Goal: Task Accomplishment & Management: Manage account settings

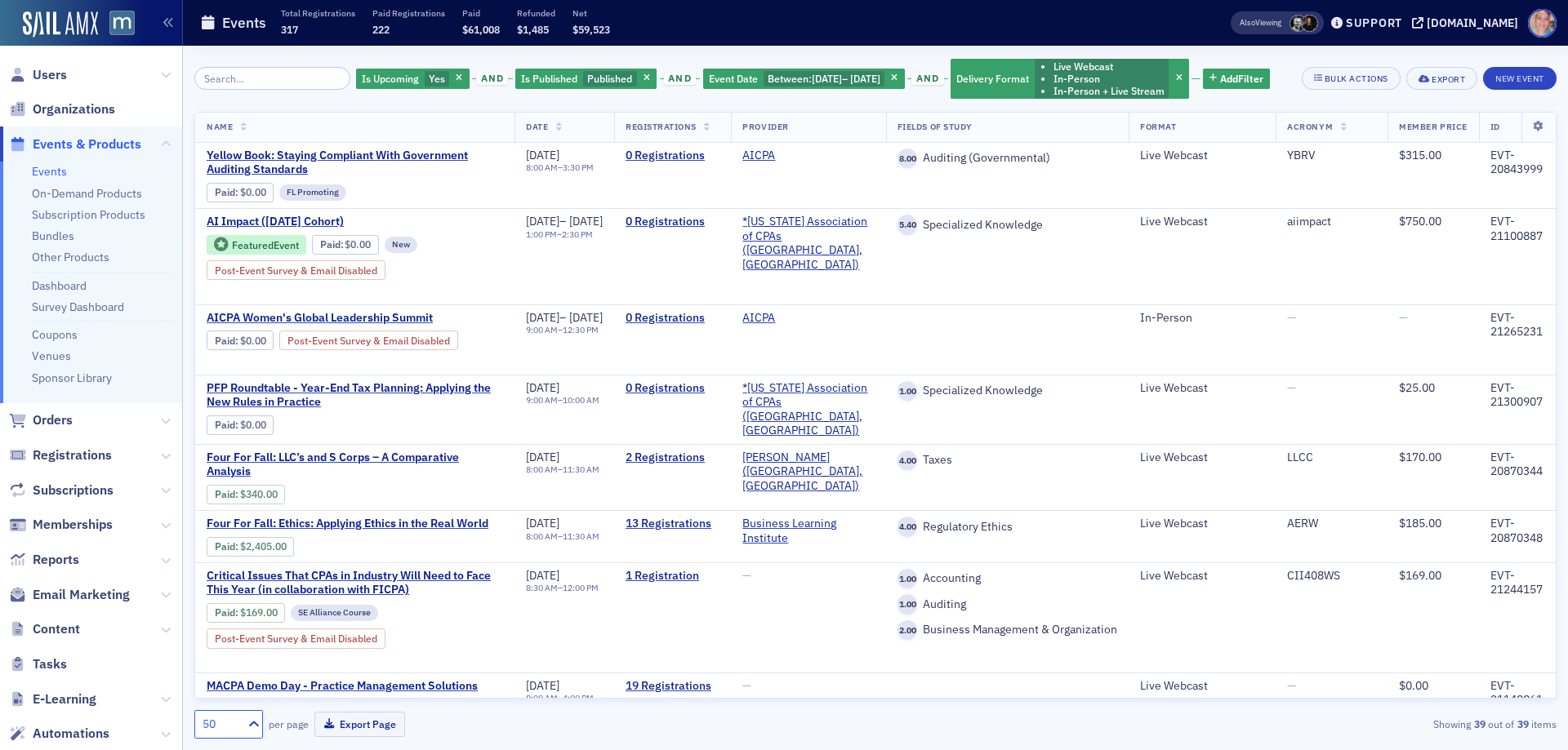
scroll to position [2601, 0]
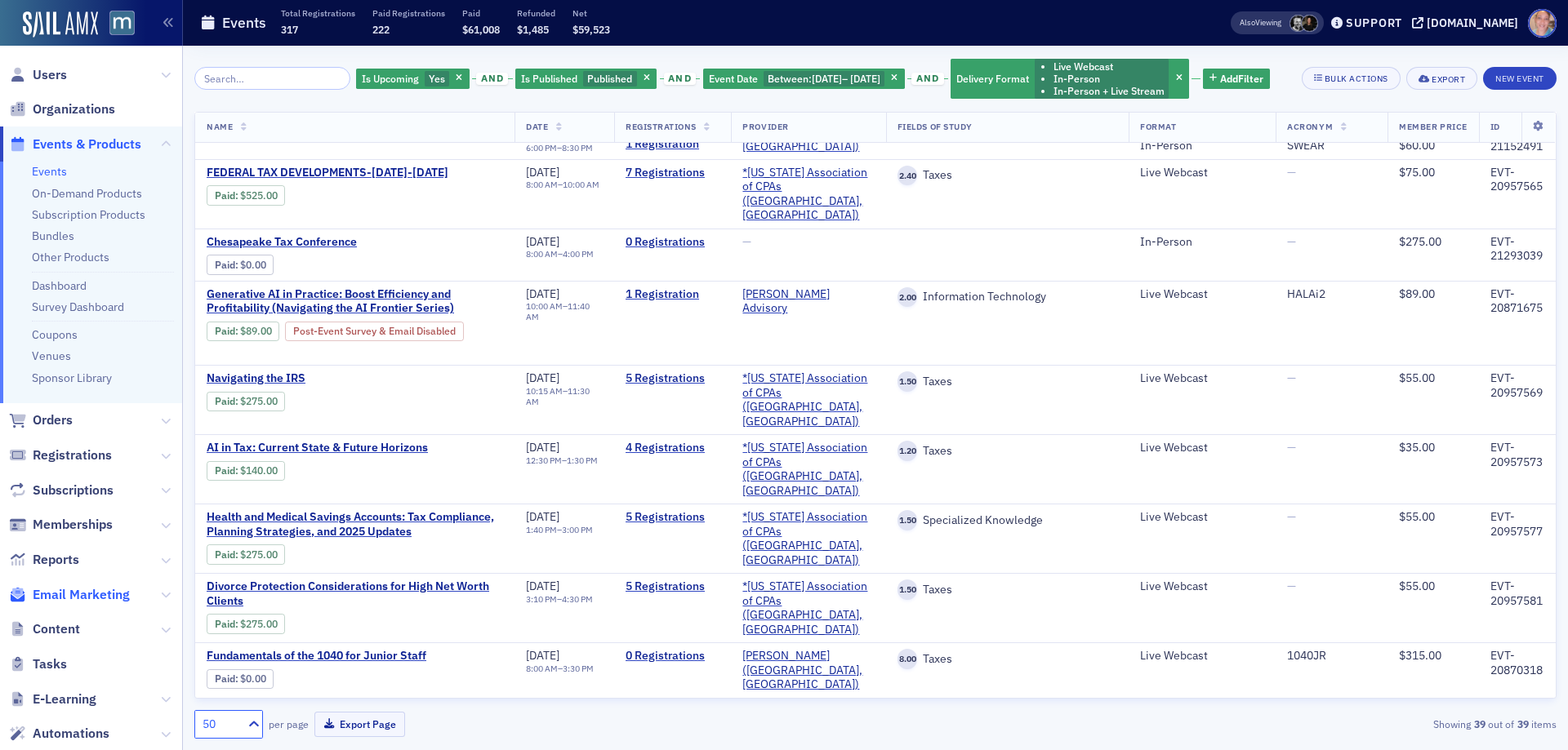
click at [89, 600] on span "Email Marketing" at bounding box center [82, 595] width 97 height 18
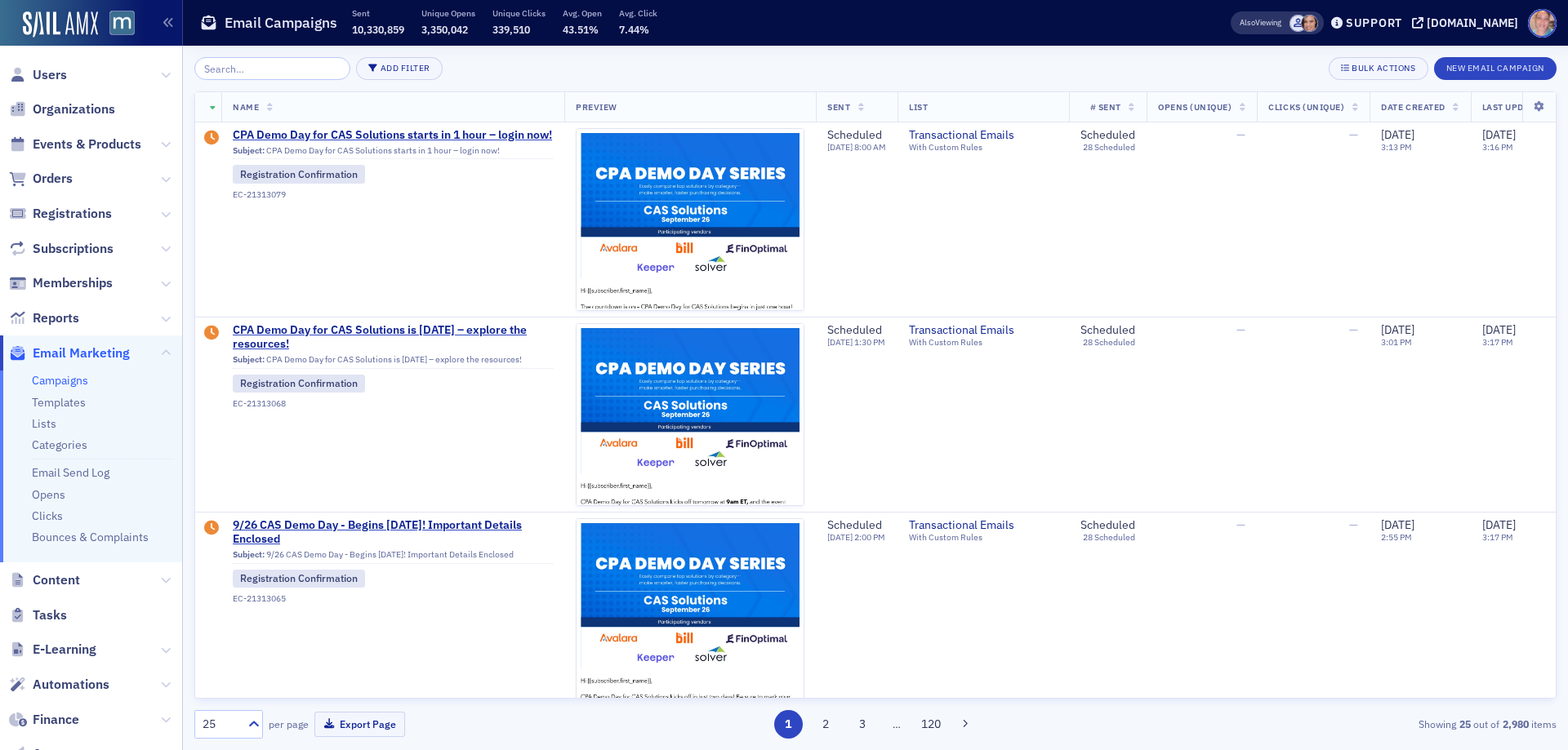
click at [59, 380] on link "Campaigns" at bounding box center [60, 380] width 56 height 15
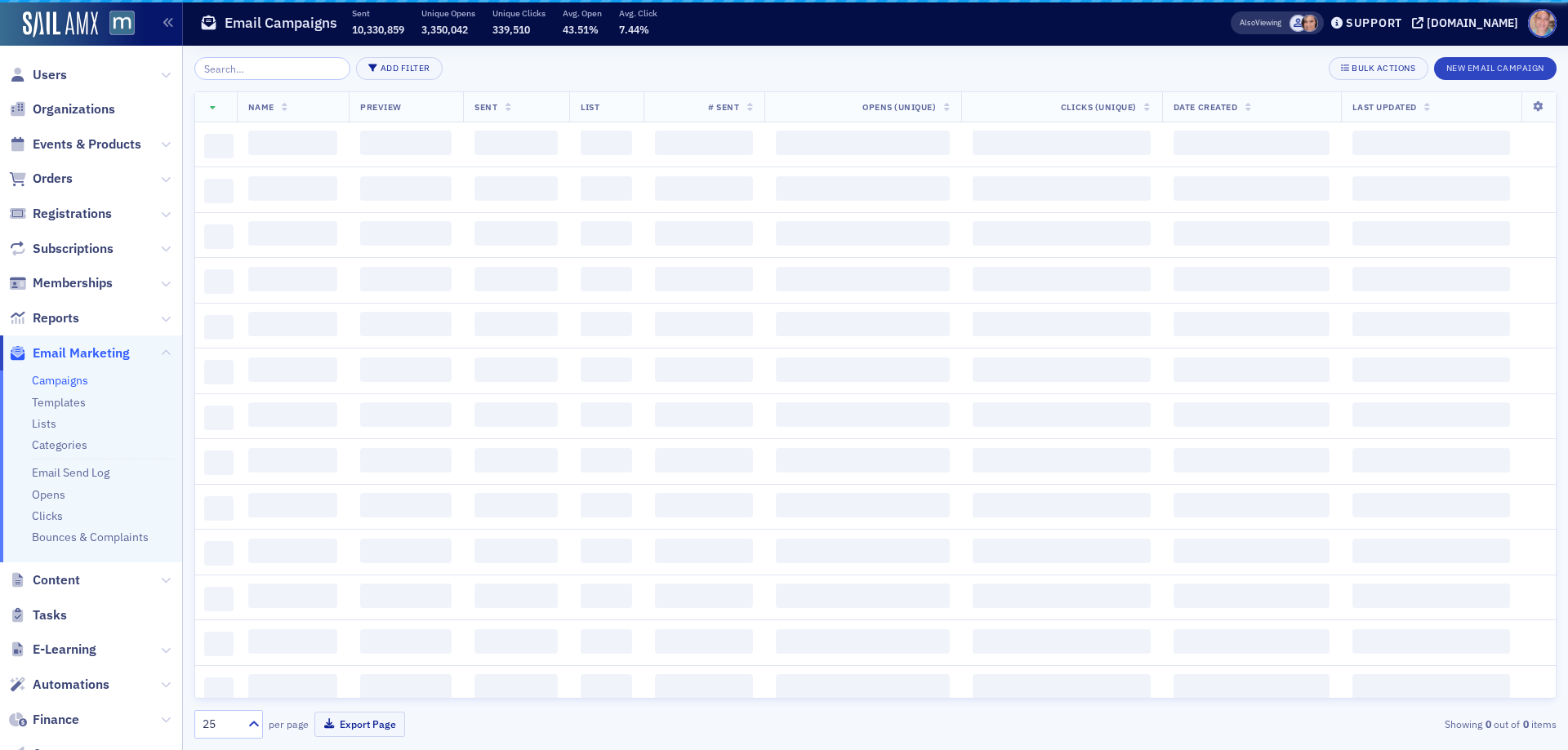
click at [288, 74] on input "search" at bounding box center [272, 69] width 156 height 23
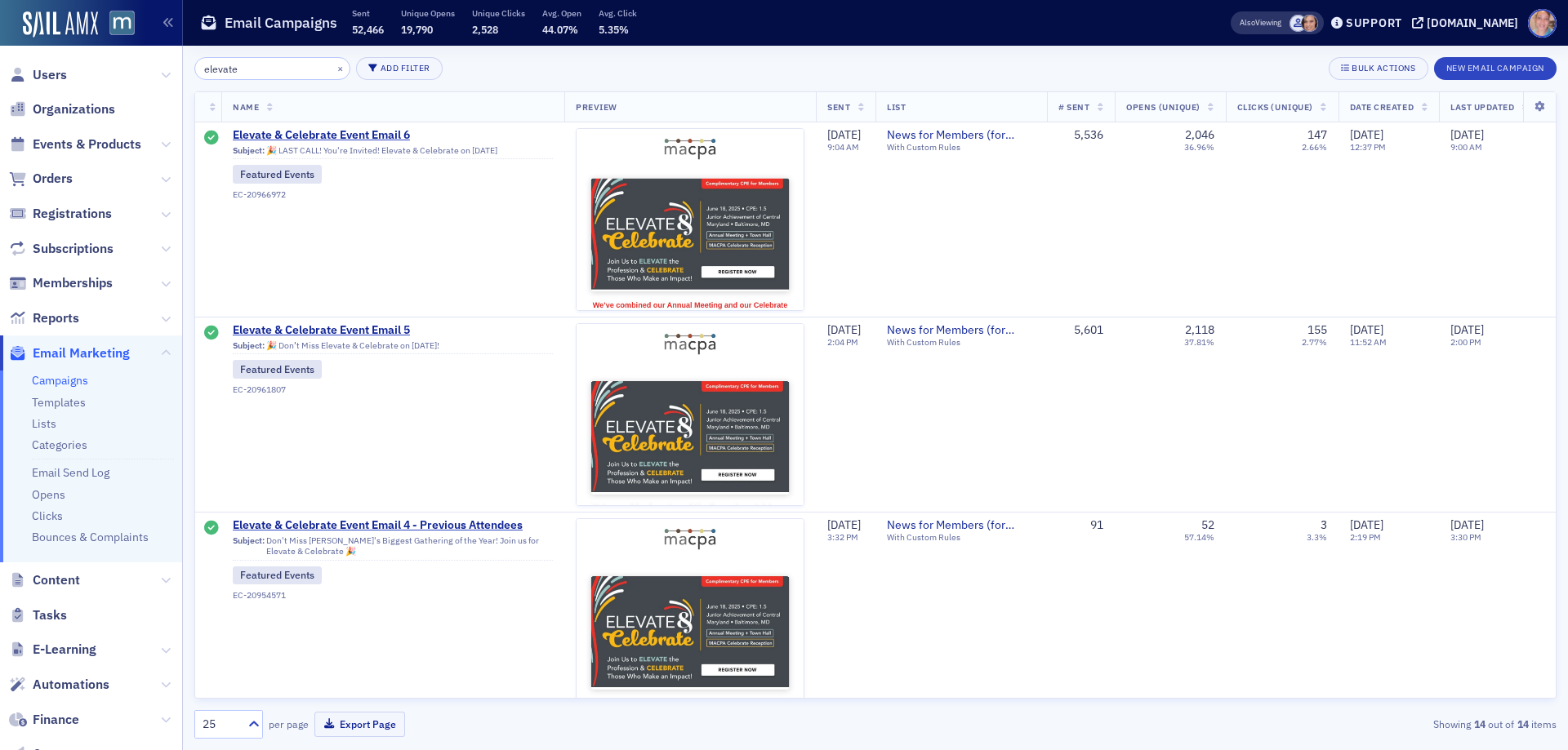
drag, startPoint x: 248, startPoint y: 65, endPoint x: 141, endPoint y: 69, distance: 107.1
click at [141, 69] on div "Users Organizations Events & Products Orders Registrations Subscriptions Member…" at bounding box center [784, 375] width 1568 height 750
type input "celebrate"
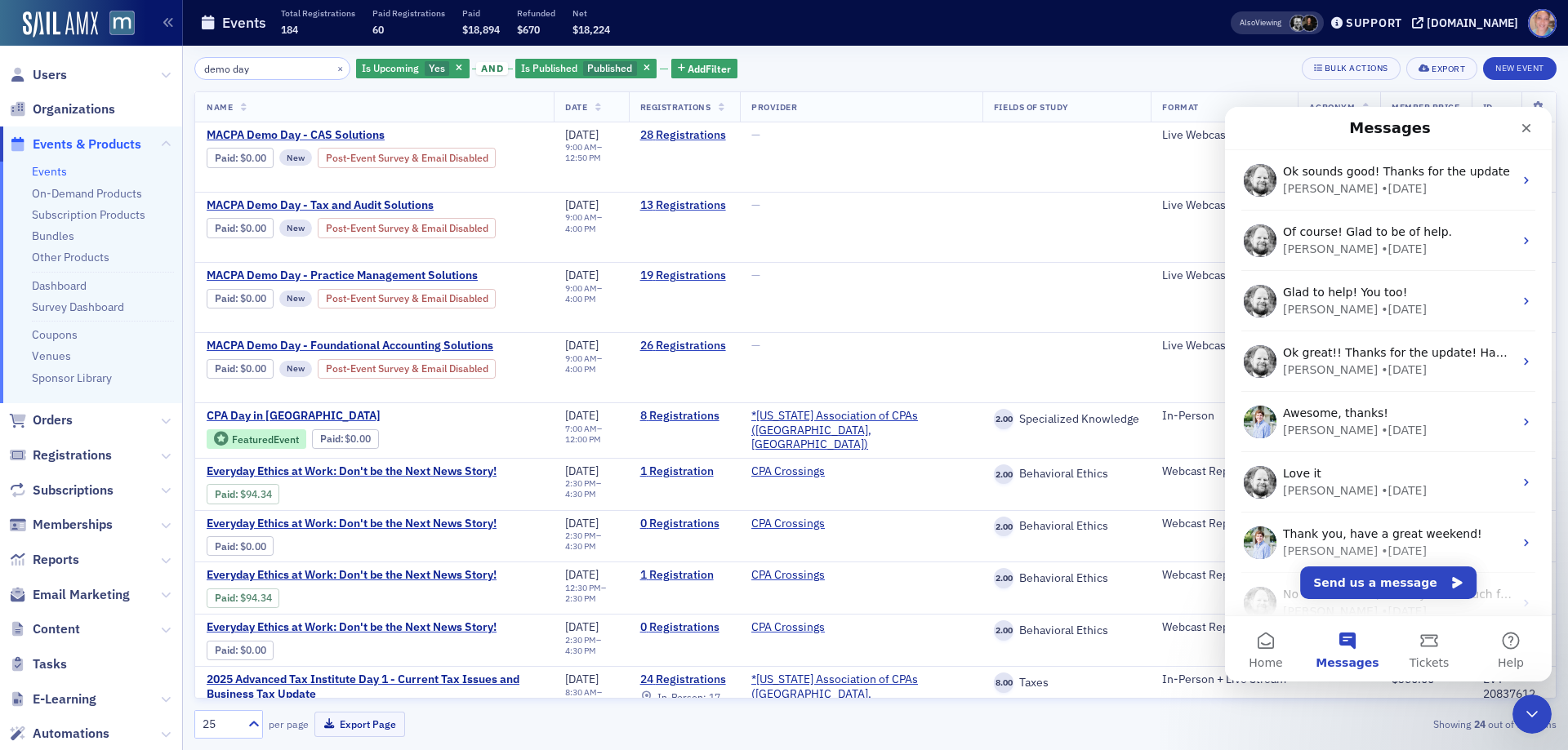
click at [60, 174] on link "Events" at bounding box center [49, 171] width 35 height 15
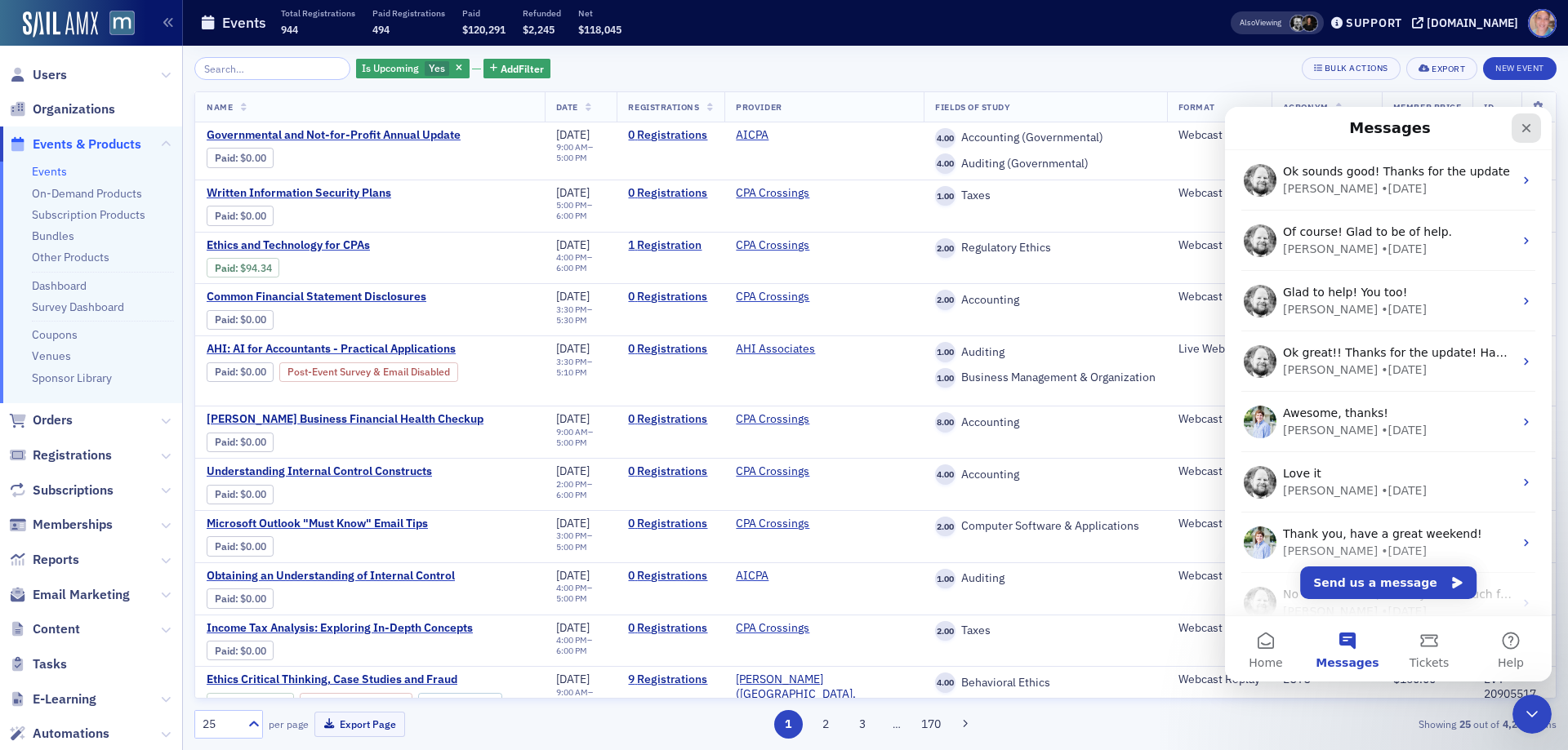
click at [1530, 131] on icon "Close" at bounding box center [1525, 127] width 13 height 13
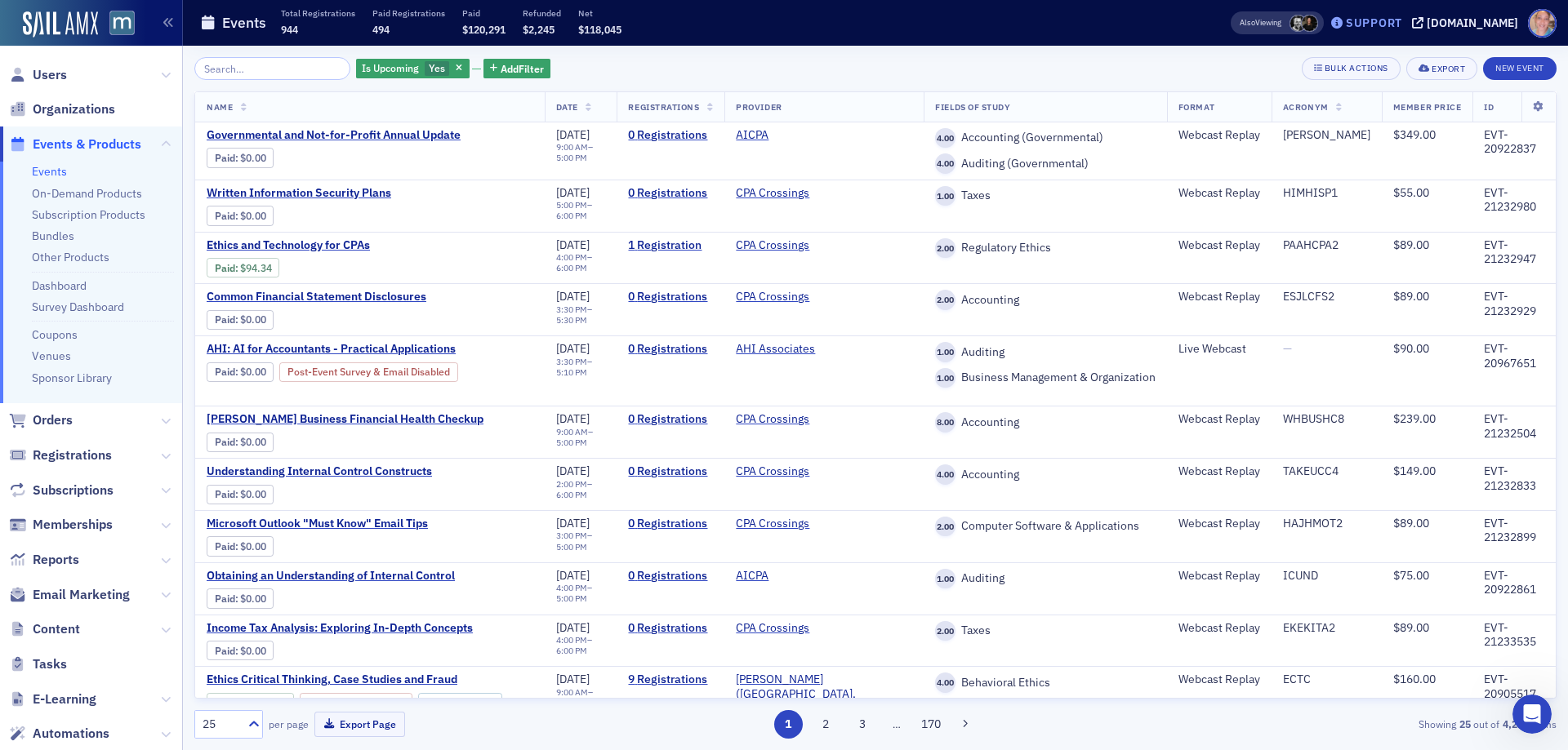
click at [1397, 23] on div "Support" at bounding box center [1374, 22] width 56 height 15
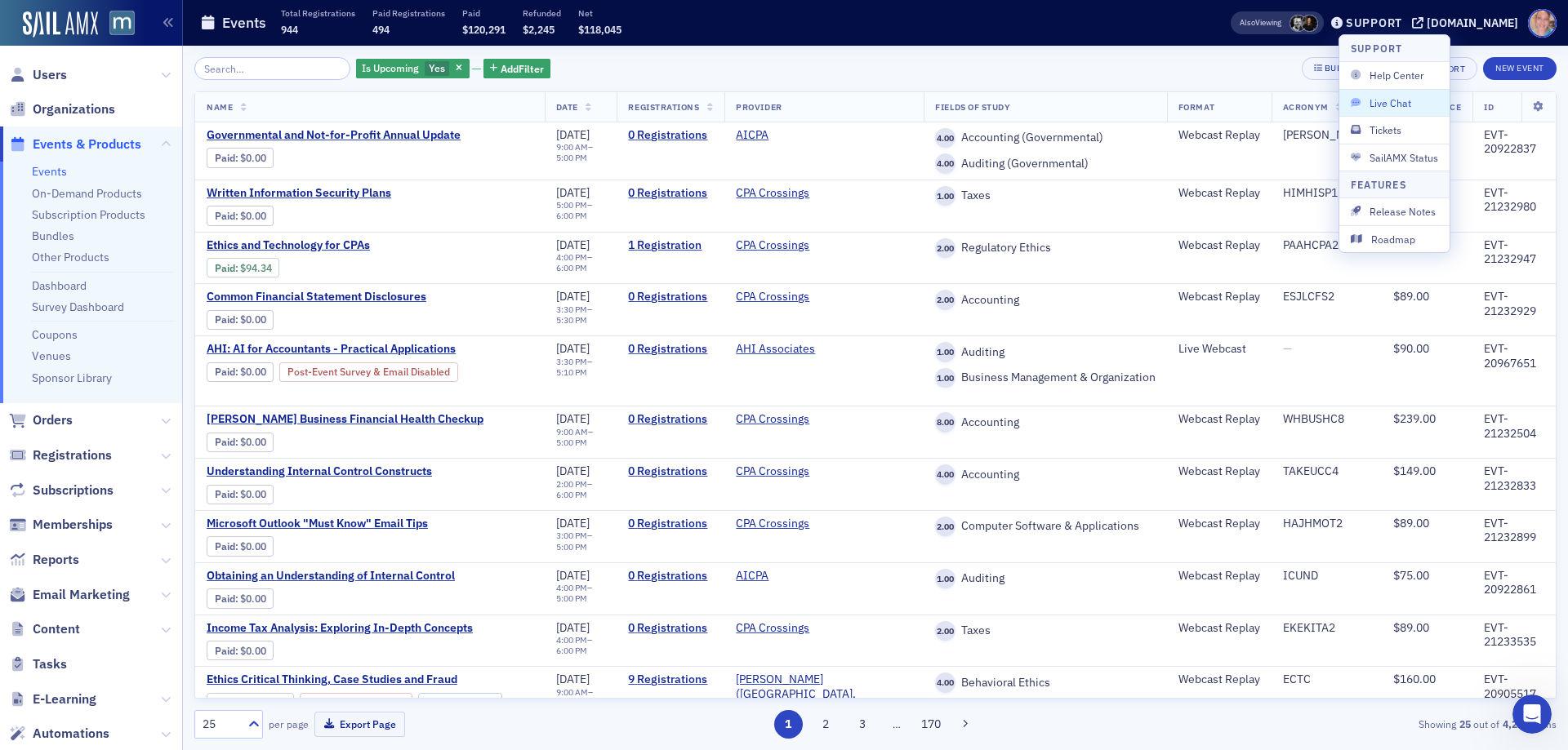
click at [1386, 100] on span "Live Chat" at bounding box center [1394, 102] width 87 height 15
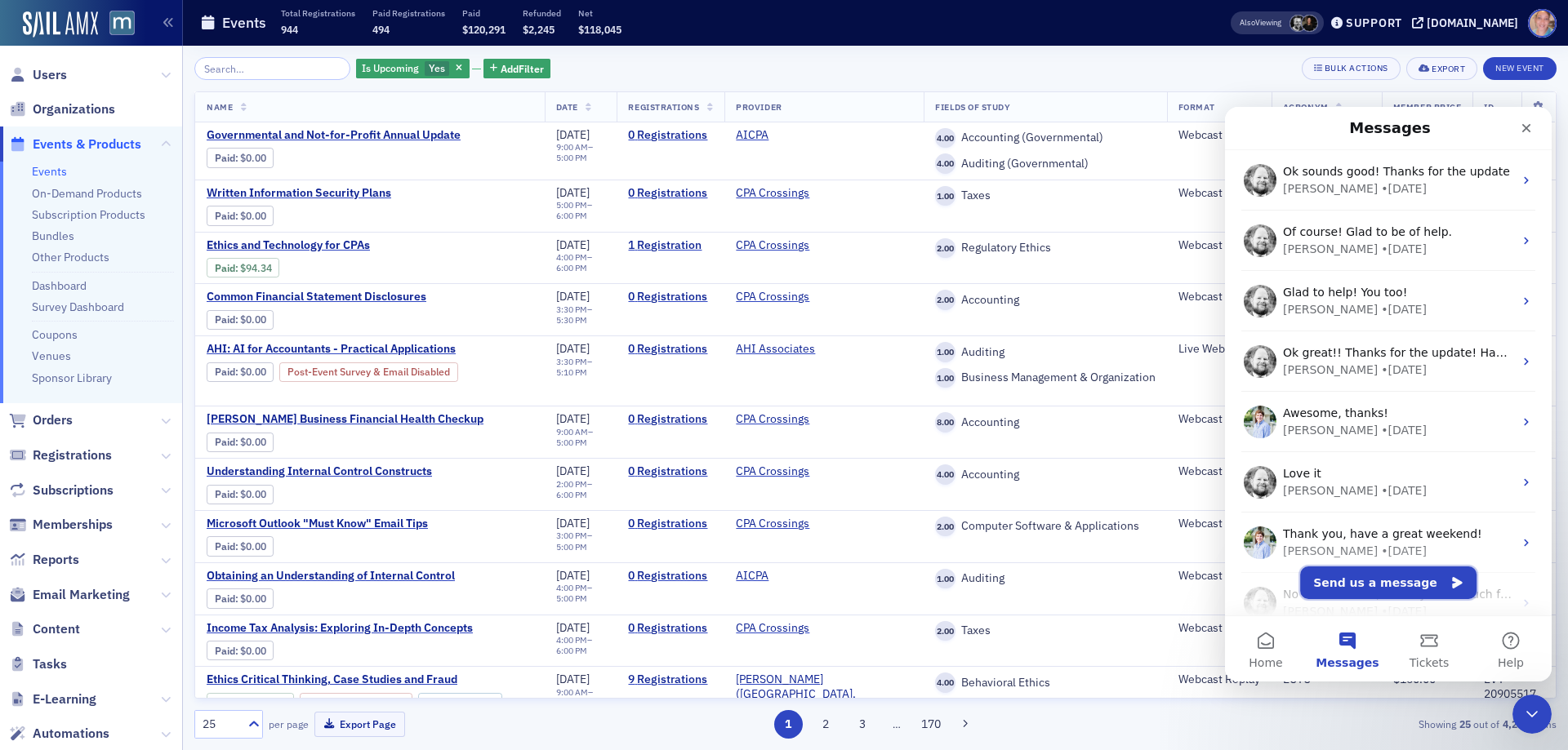
click at [1390, 579] on button "Send us a message" at bounding box center [1388, 583] width 177 height 33
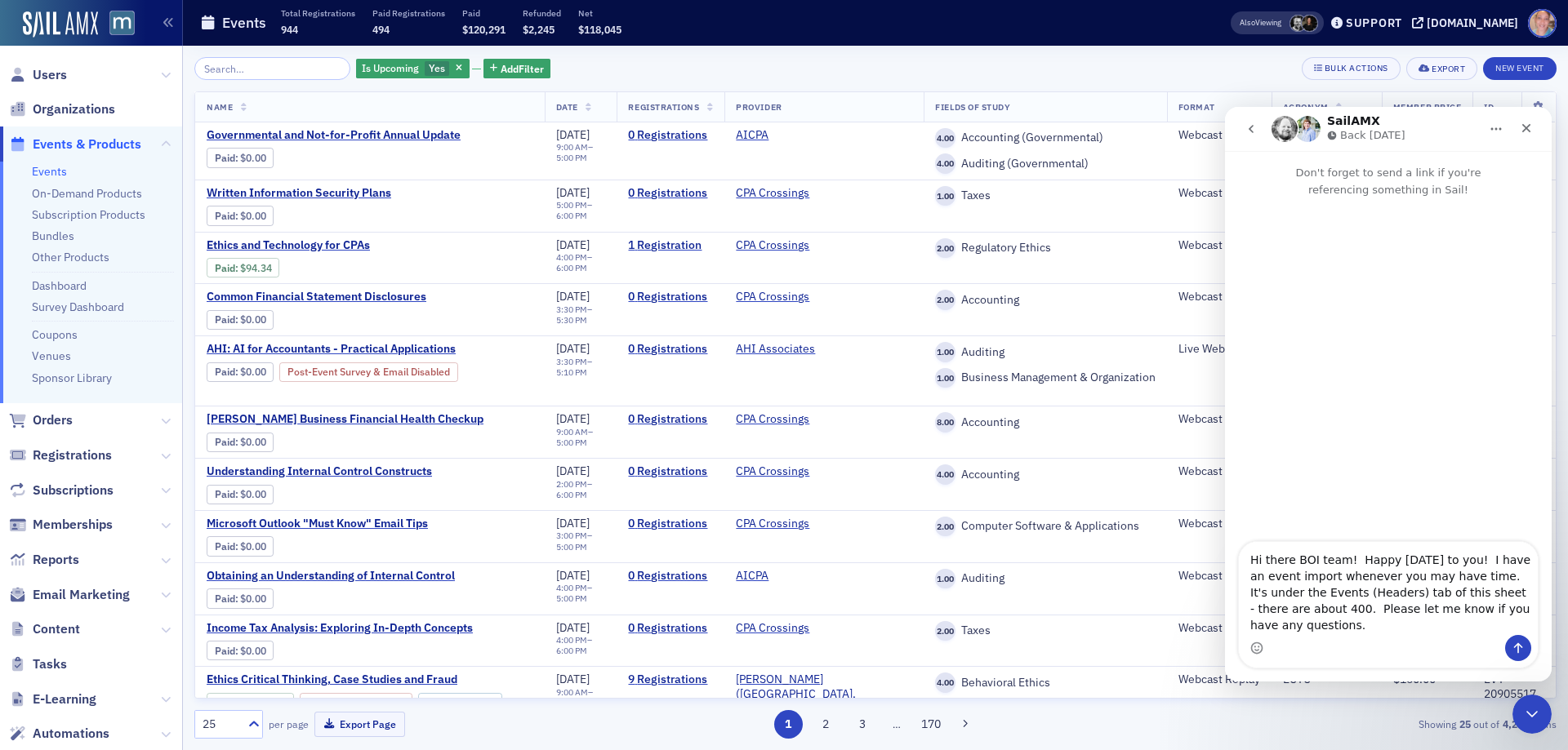
scroll to position [14, 0]
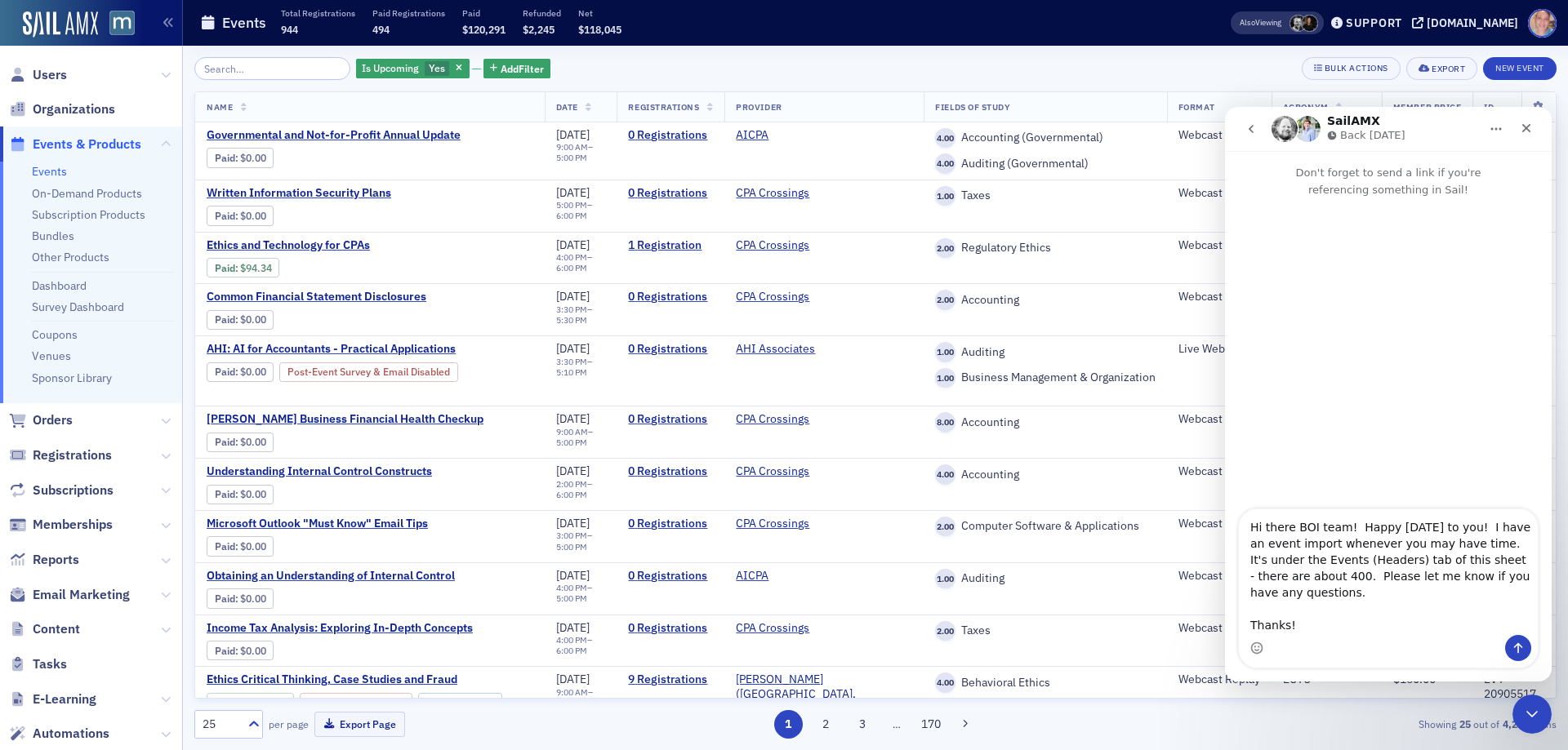
click at [1327, 604] on textarea "Hi there BOI team! Happy Tuesday to you! I have an event import whenever you ma…" at bounding box center [1388, 572] width 299 height 126
click at [1297, 585] on textarea "Hi there BOI team! Happy Tuesday to you! I have an event import whenever you ma…" at bounding box center [1388, 571] width 299 height 129
click at [1280, 618] on textarea "Hi there BOI team! Happy Tuesday to you! I have an event import whenever you ma…" at bounding box center [1388, 571] width 299 height 129
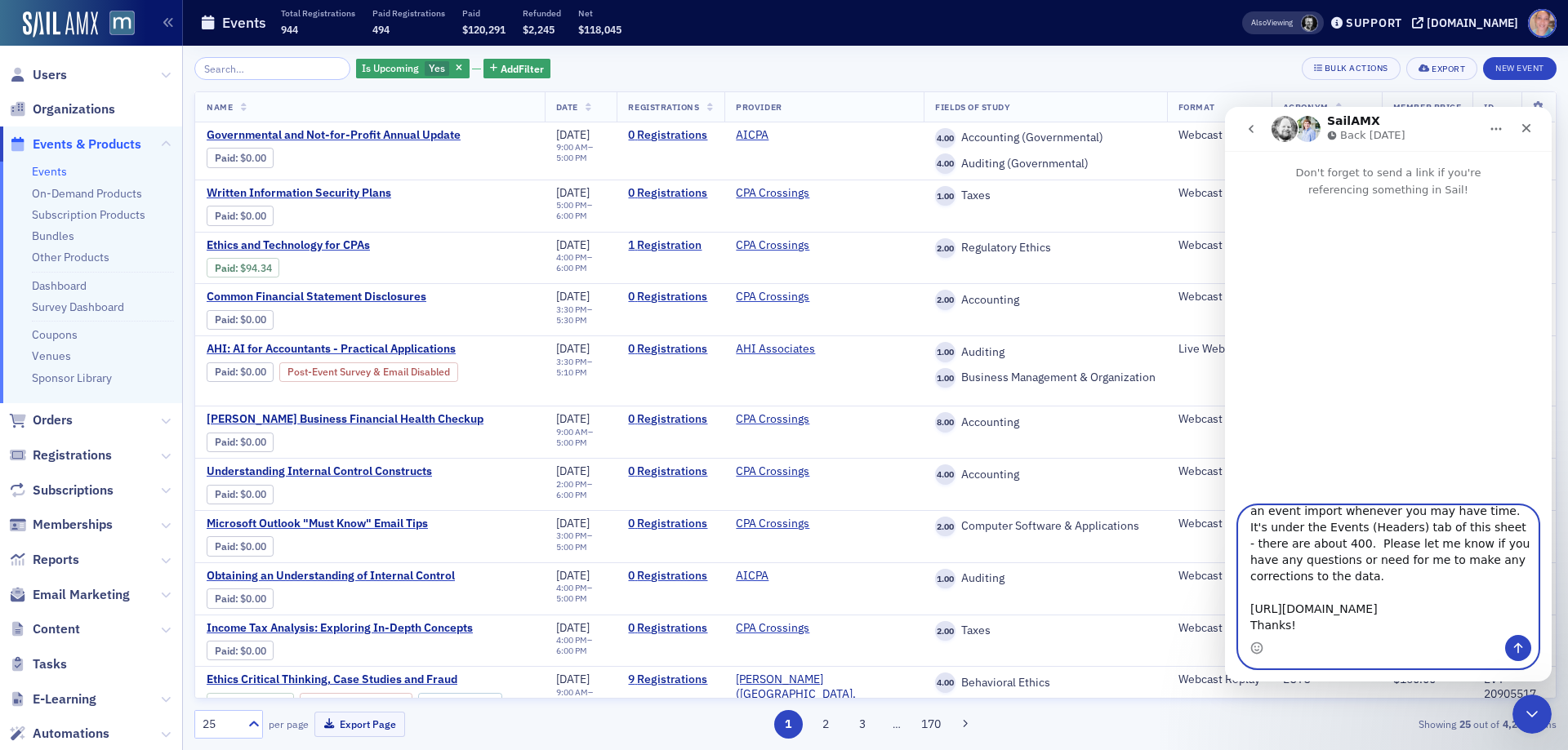
click at [1284, 532] on textarea "Hi there BOI team! Happy Tuesday to you! I have an event import whenever you ma…" at bounding box center [1388, 571] width 299 height 129
click at [1285, 532] on textarea "Hi there BOI team! Happy Tuesday to you! I have an event import whenever you ma…" at bounding box center [1388, 571] width 299 height 129
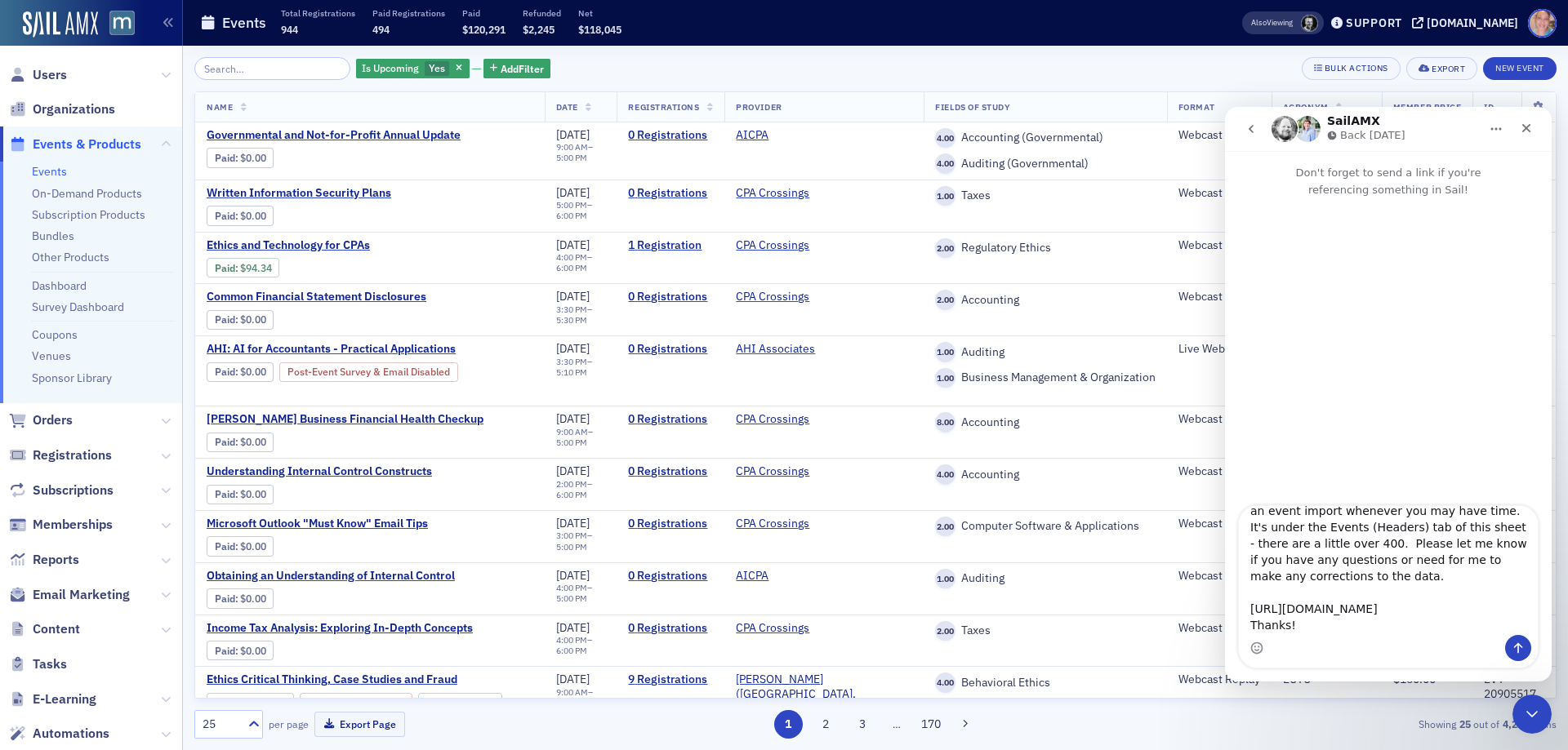
scroll to position [62, 0]
click at [1332, 609] on textarea "Hi there BOI team! Happy Tuesday to you! I have an event import whenever you ma…" at bounding box center [1388, 571] width 299 height 129
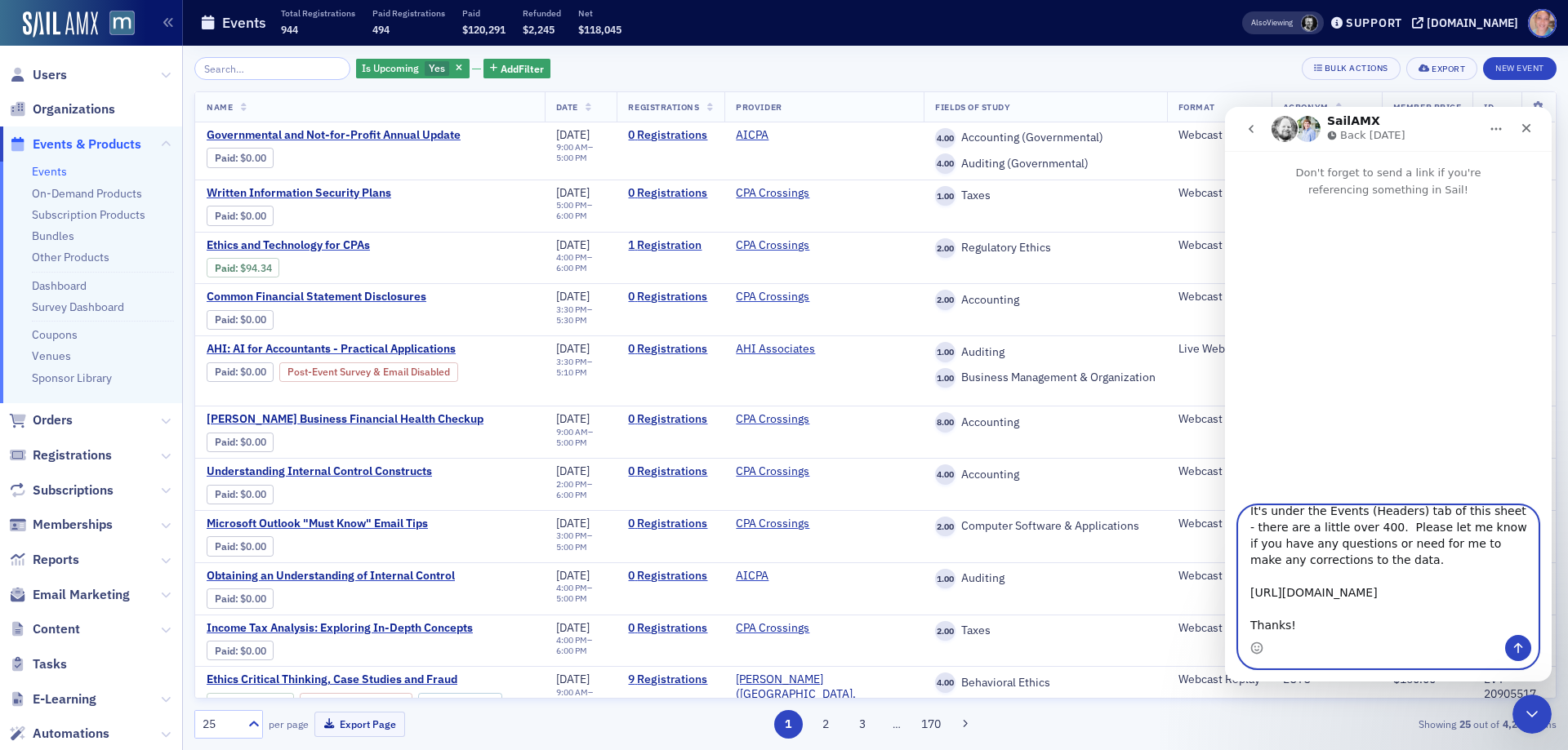
type textarea "Hi there BOI team! Happy Tuesday to you! I have an event import whenever you ma…"
drag, startPoint x: 1524, startPoint y: 646, endPoint x: 2786, endPoint y: 631, distance: 1262.1
click at [1524, 646] on button "Send a message…" at bounding box center [1518, 648] width 26 height 26
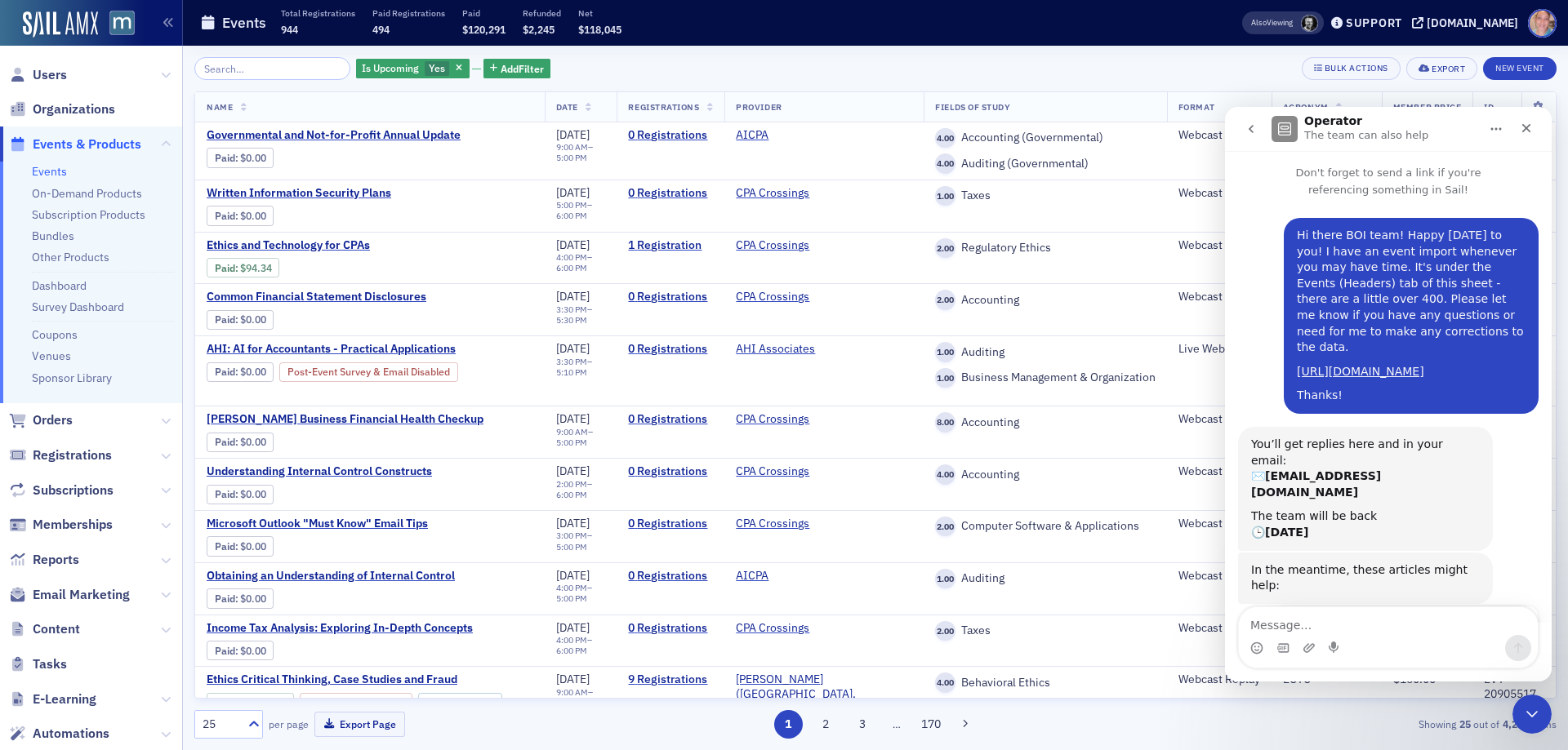
scroll to position [155, 0]
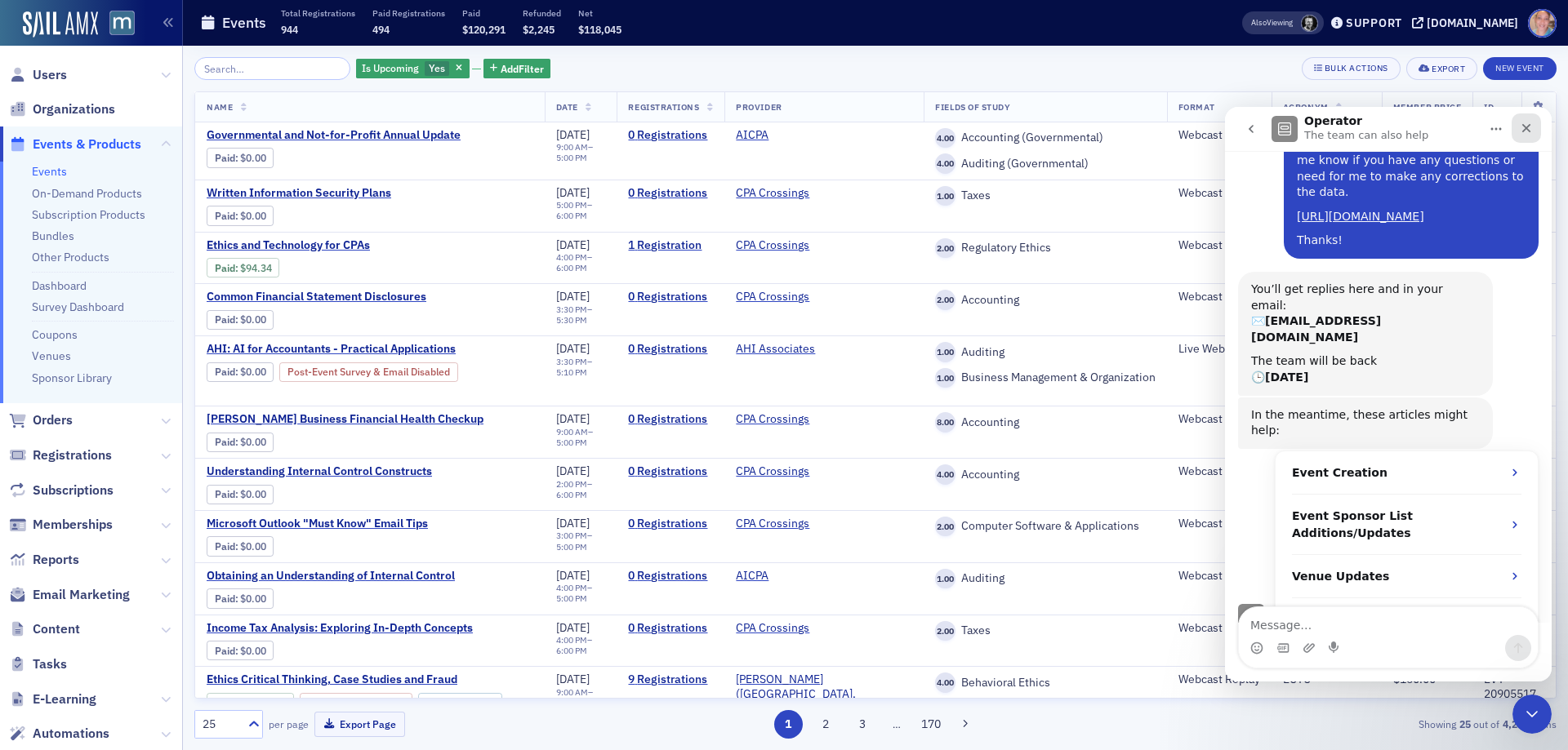
drag, startPoint x: 2757, startPoint y: 235, endPoint x: 1531, endPoint y: 126, distance: 1230.8
click at [1531, 126] on icon "Close" at bounding box center [1525, 127] width 13 height 13
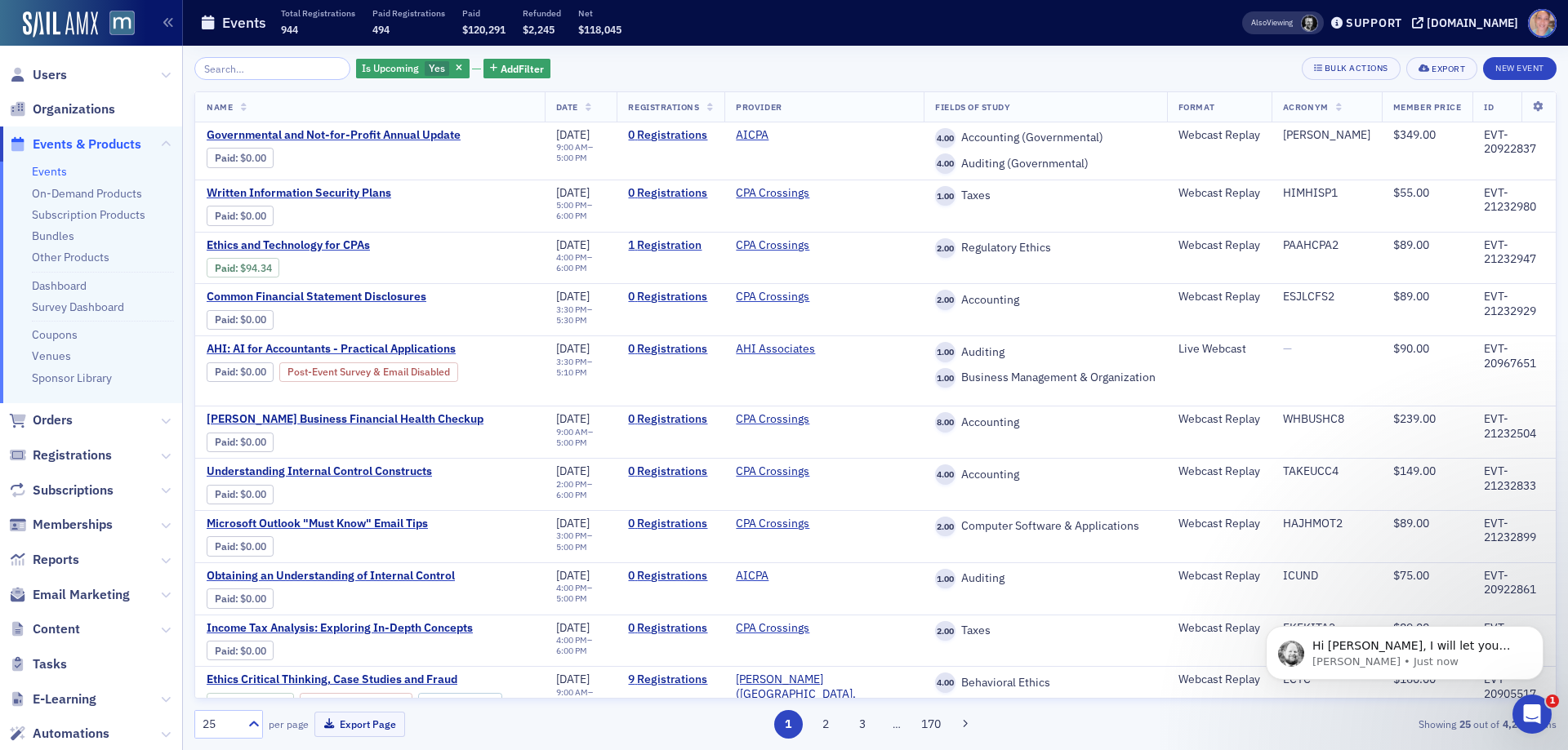
scroll to position [0, 0]
click at [1365, 649] on p "Hi Dee, I will let you know when this is completed, will probably be in the mor…" at bounding box center [1418, 646] width 211 height 16
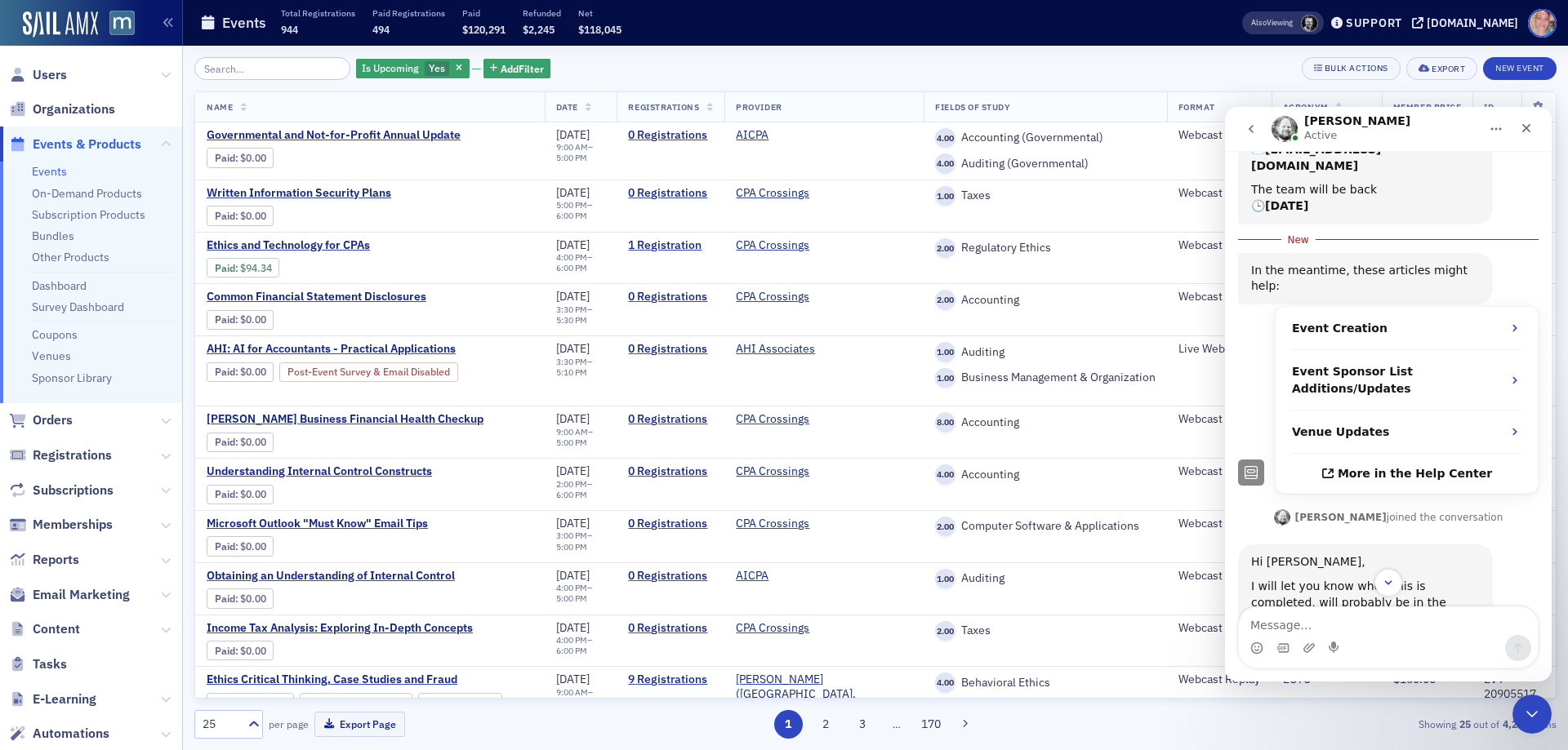
scroll to position [325, 0]
type textarea "Hi there Aidan! Thanks so much!!"
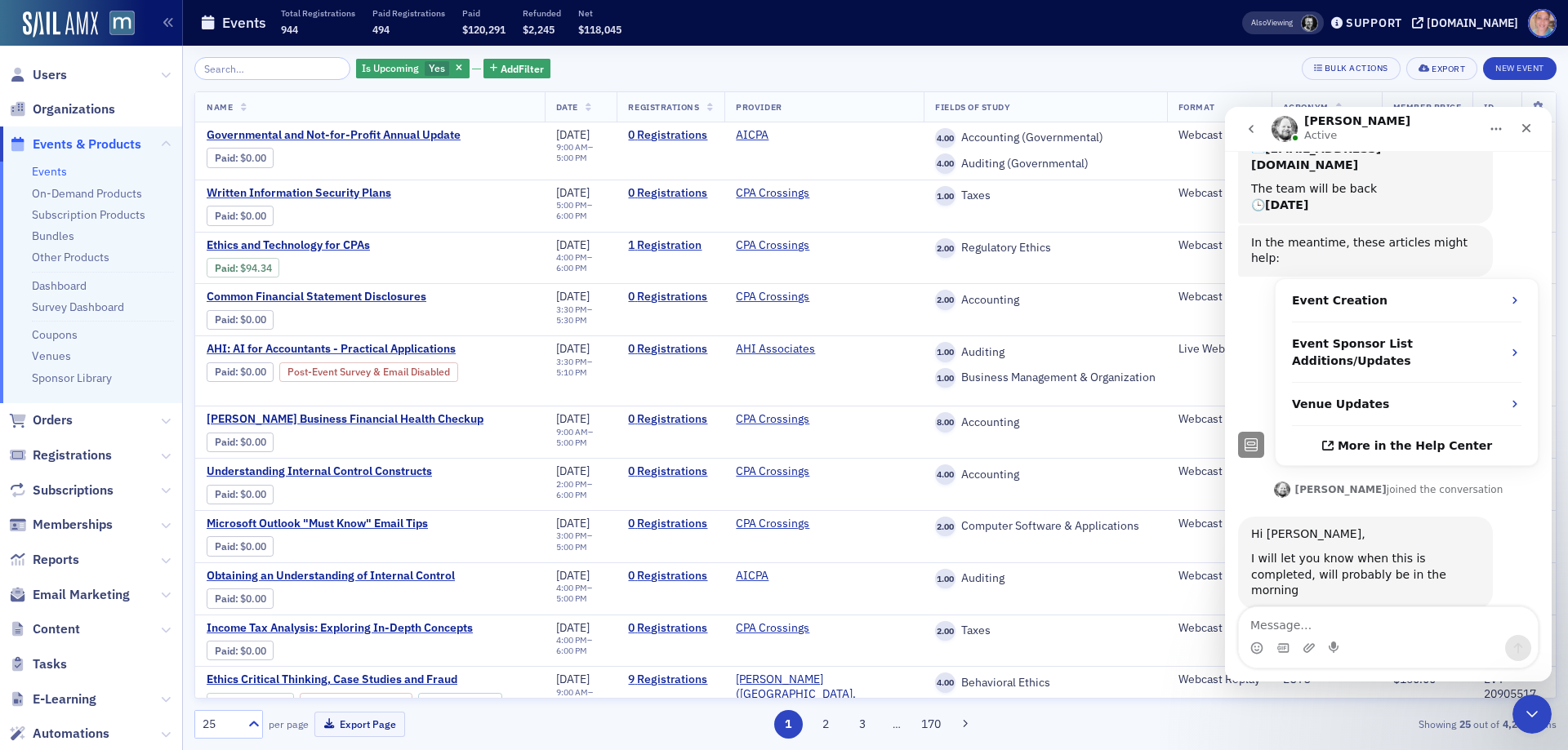
scroll to position [347, 0]
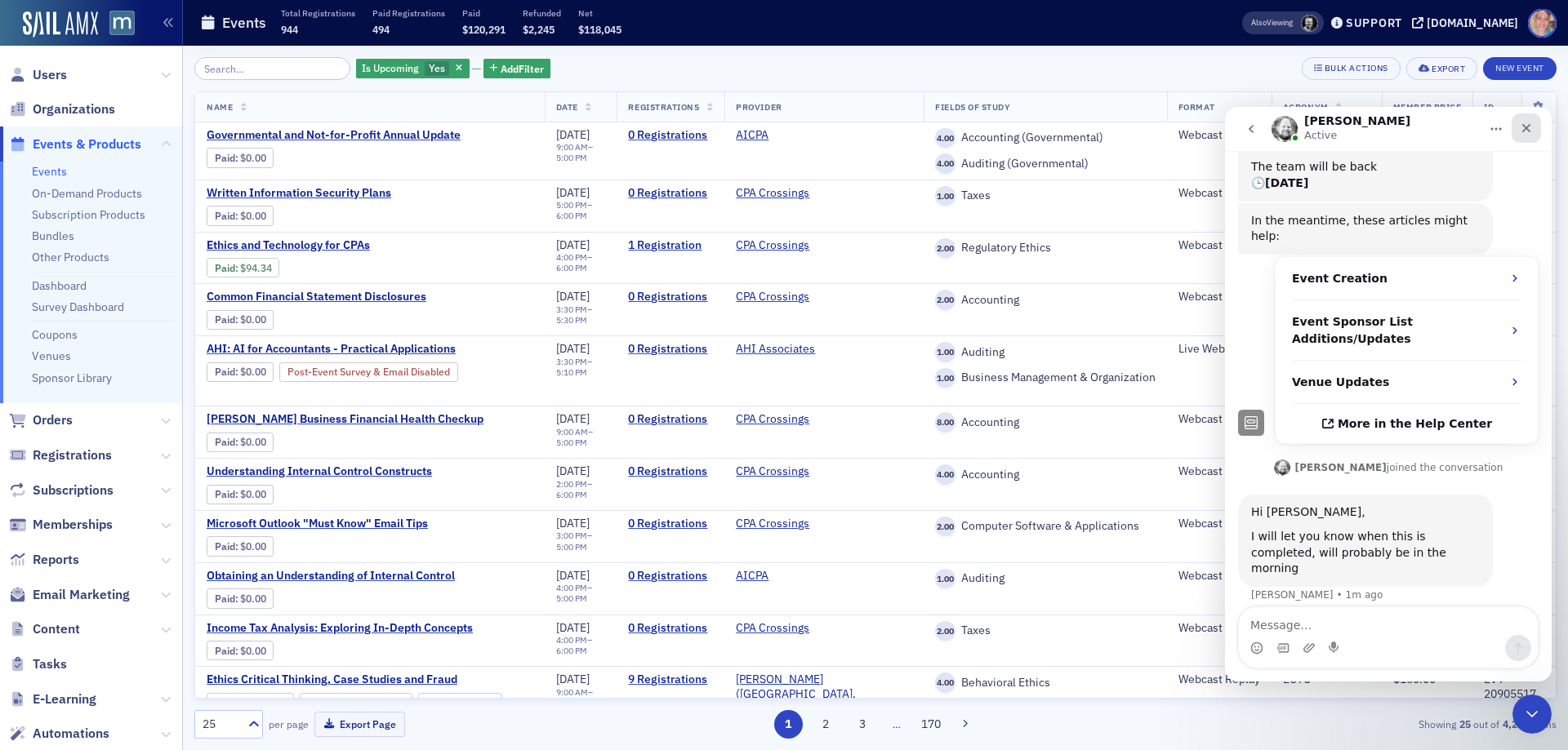
click at [1522, 133] on icon "Close" at bounding box center [1525, 127] width 13 height 13
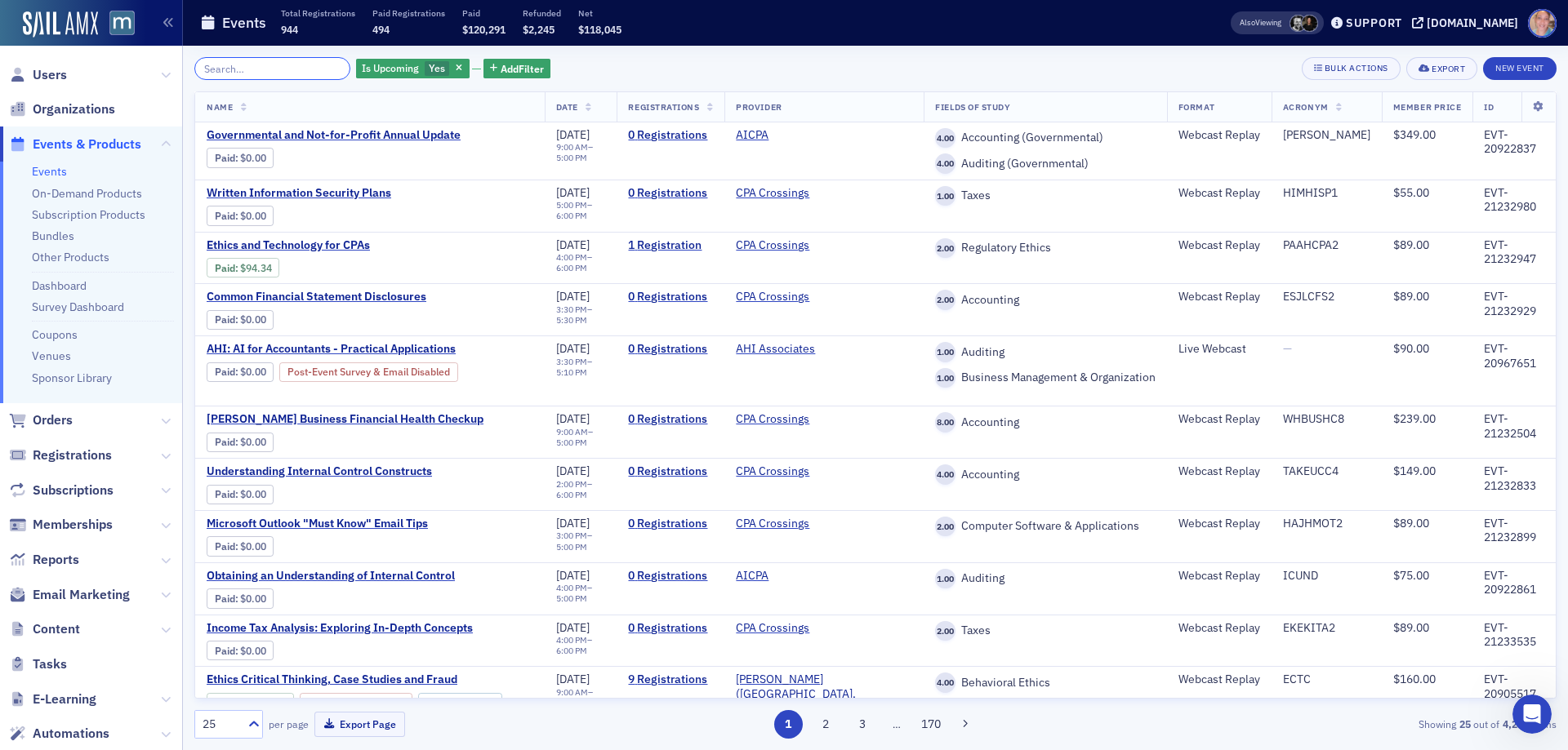
click at [220, 63] on input "search" at bounding box center [272, 69] width 156 height 23
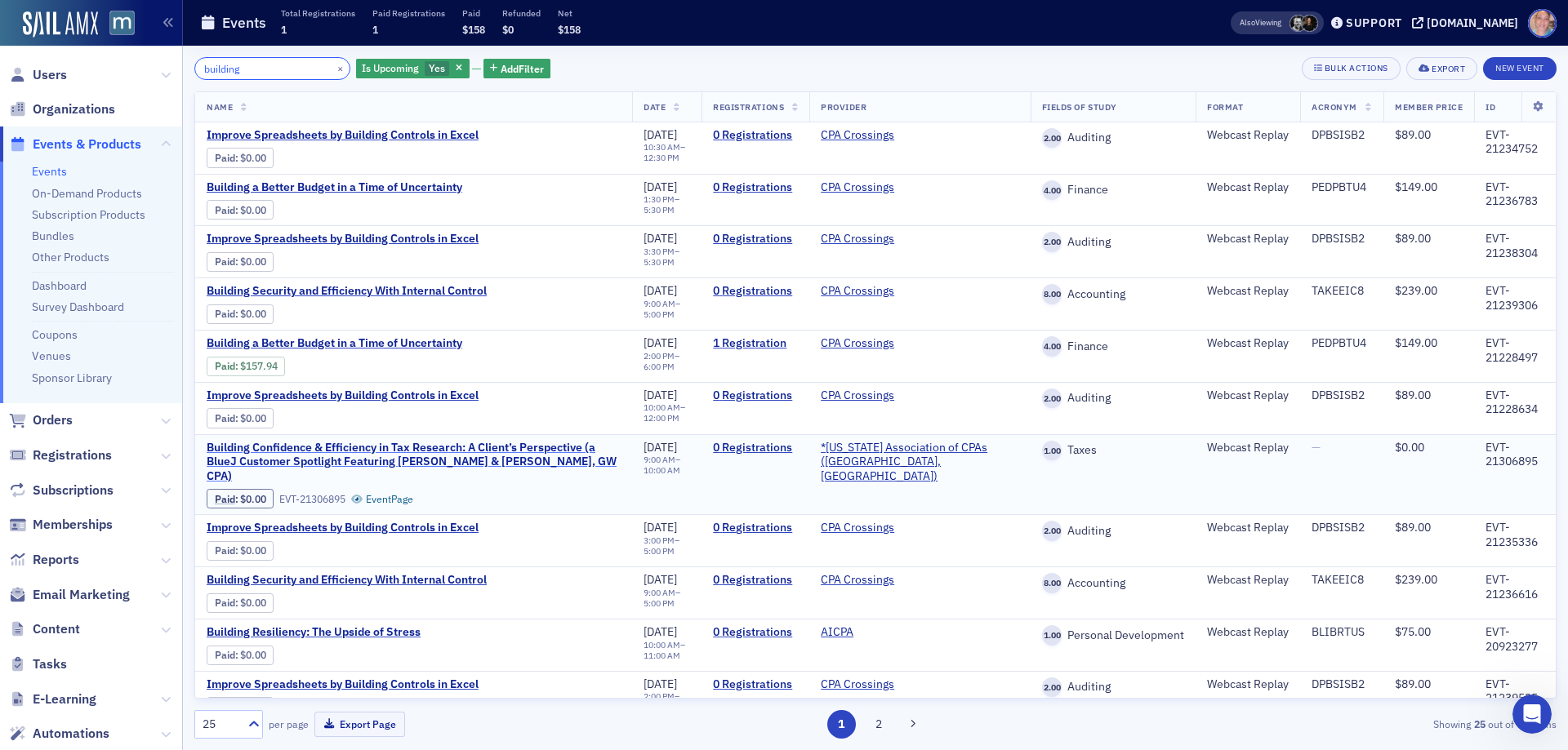
type input "building"
click at [385, 450] on span "Building Confidence & Efficiency in Tax Research: A Client’s Perspective (a Blu…" at bounding box center [413, 462] width 414 height 44
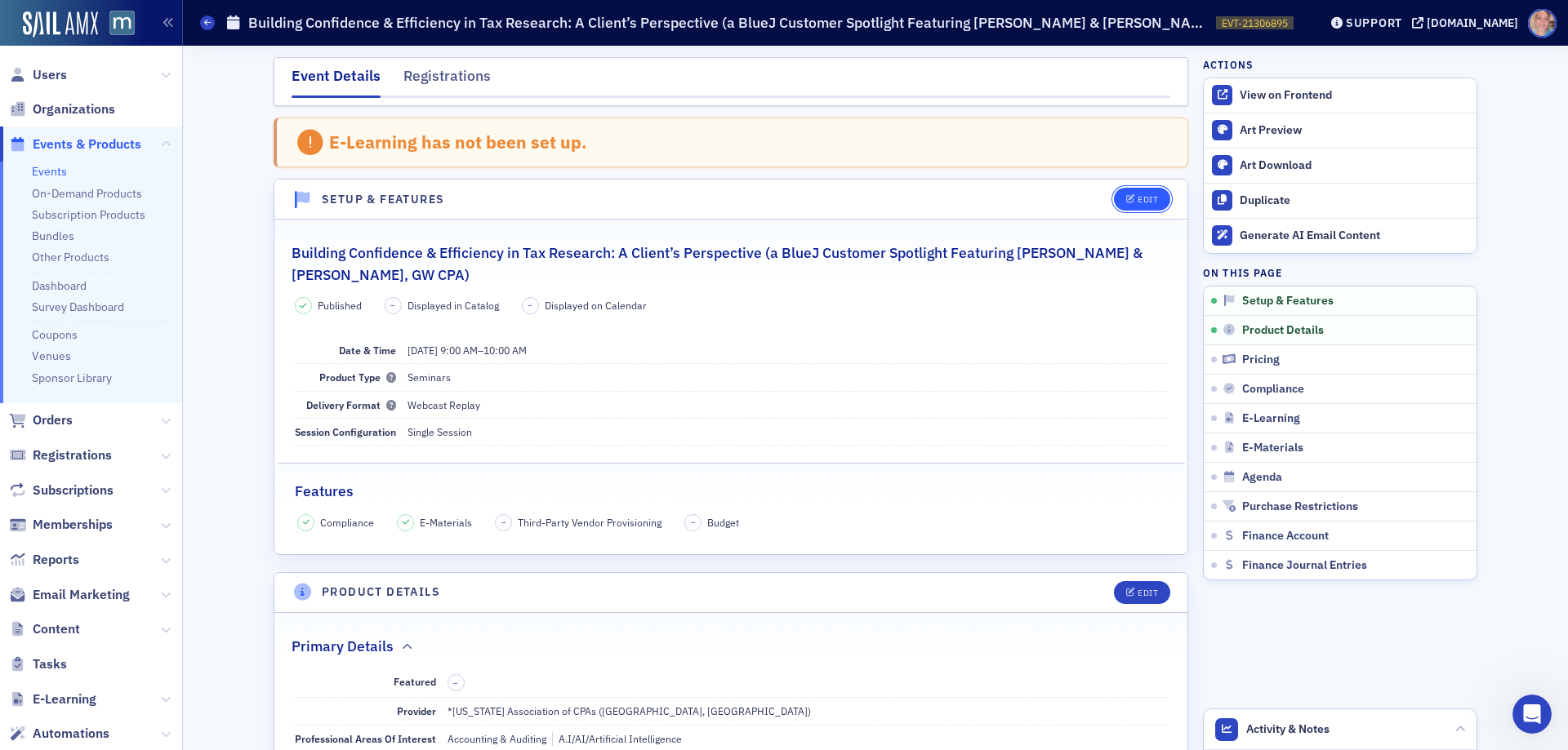
click at [1147, 201] on div "Edit" at bounding box center [1147, 199] width 20 height 9
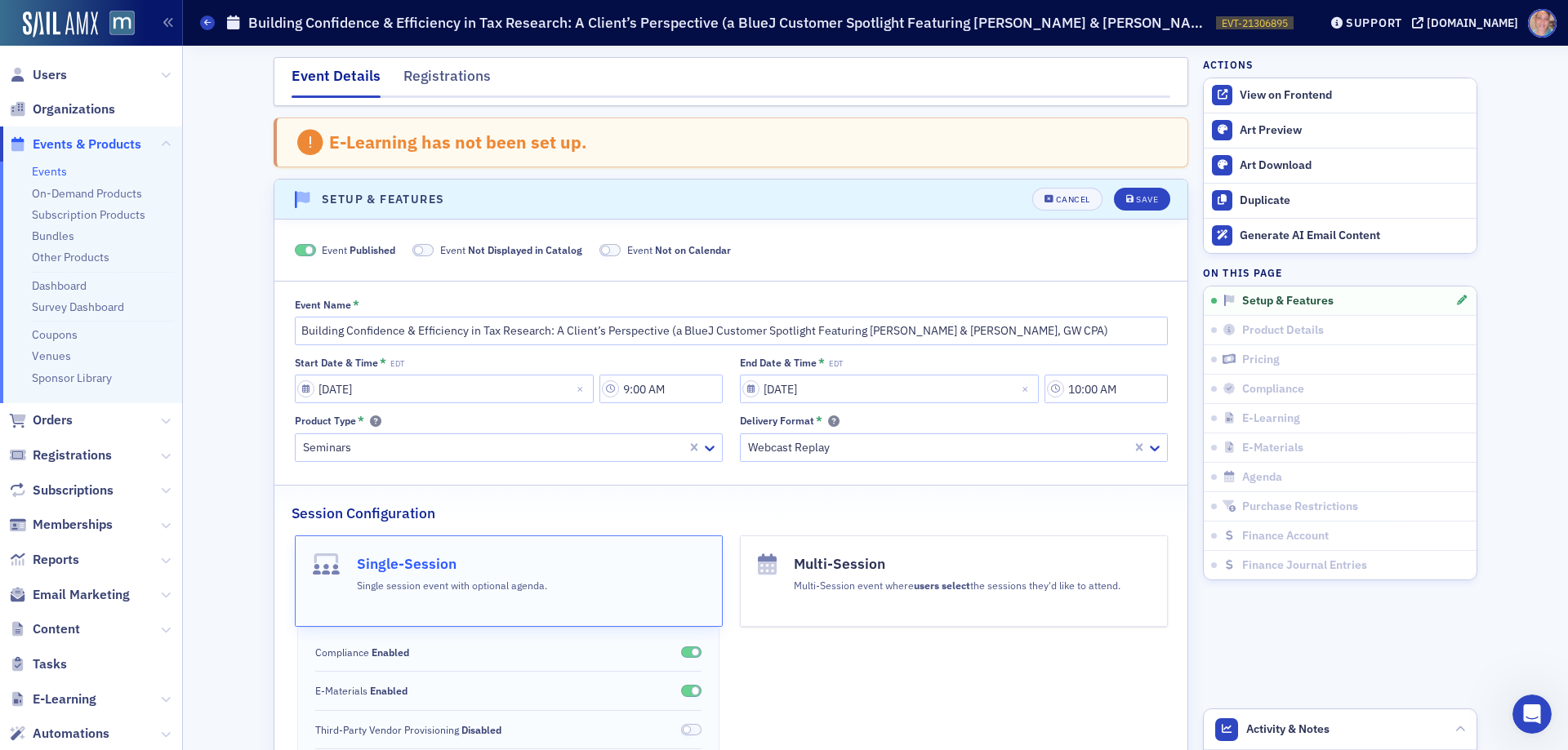
scroll to position [84, 0]
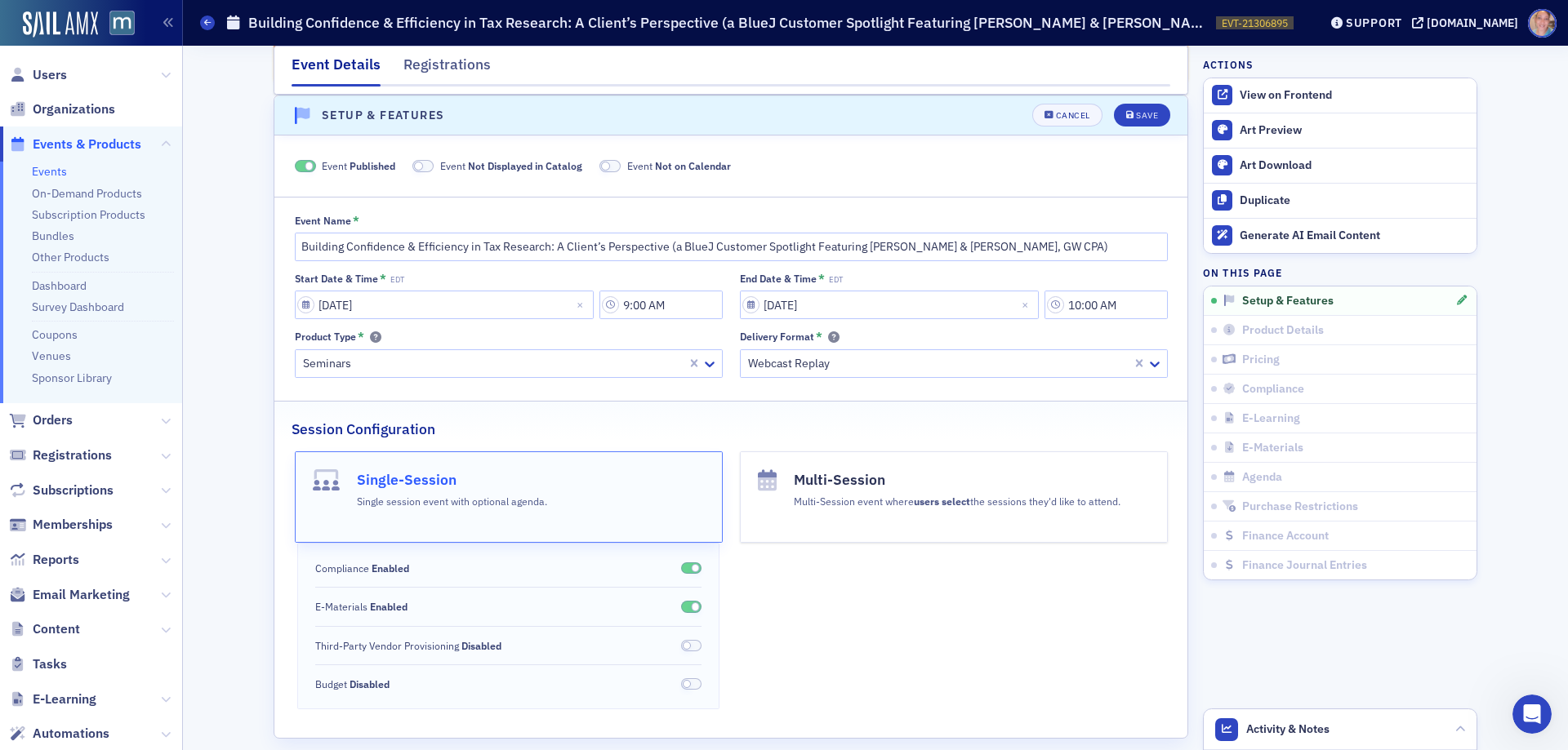
click at [420, 167] on span at bounding box center [423, 166] width 21 height 13
click at [587, 162] on span at bounding box center [591, 166] width 21 height 13
click at [1141, 114] on div "Save" at bounding box center [1147, 114] width 22 height 9
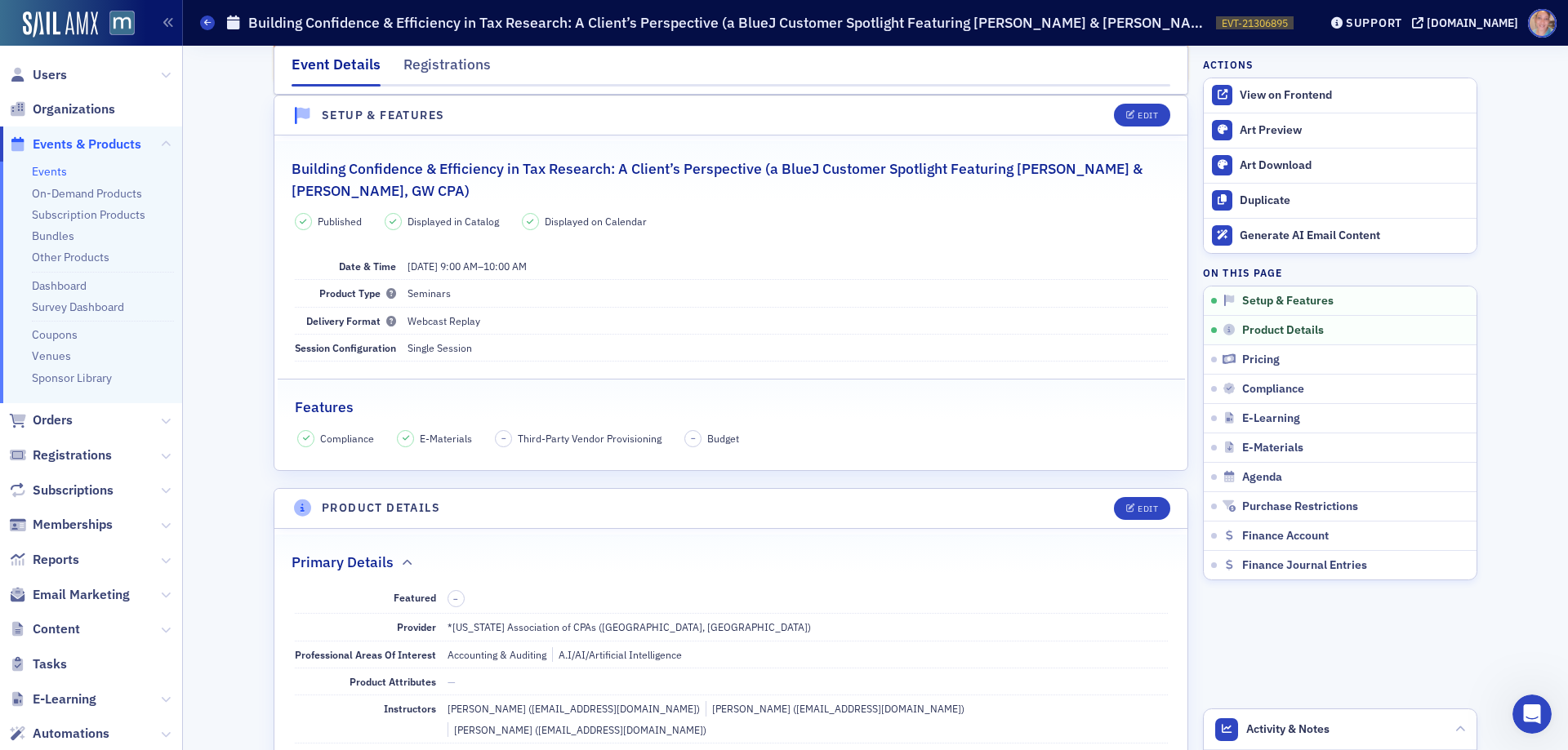
drag, startPoint x: 48, startPoint y: 175, endPoint x: 72, endPoint y: 163, distance: 26.8
click at [48, 175] on link "Events" at bounding box center [49, 171] width 35 height 15
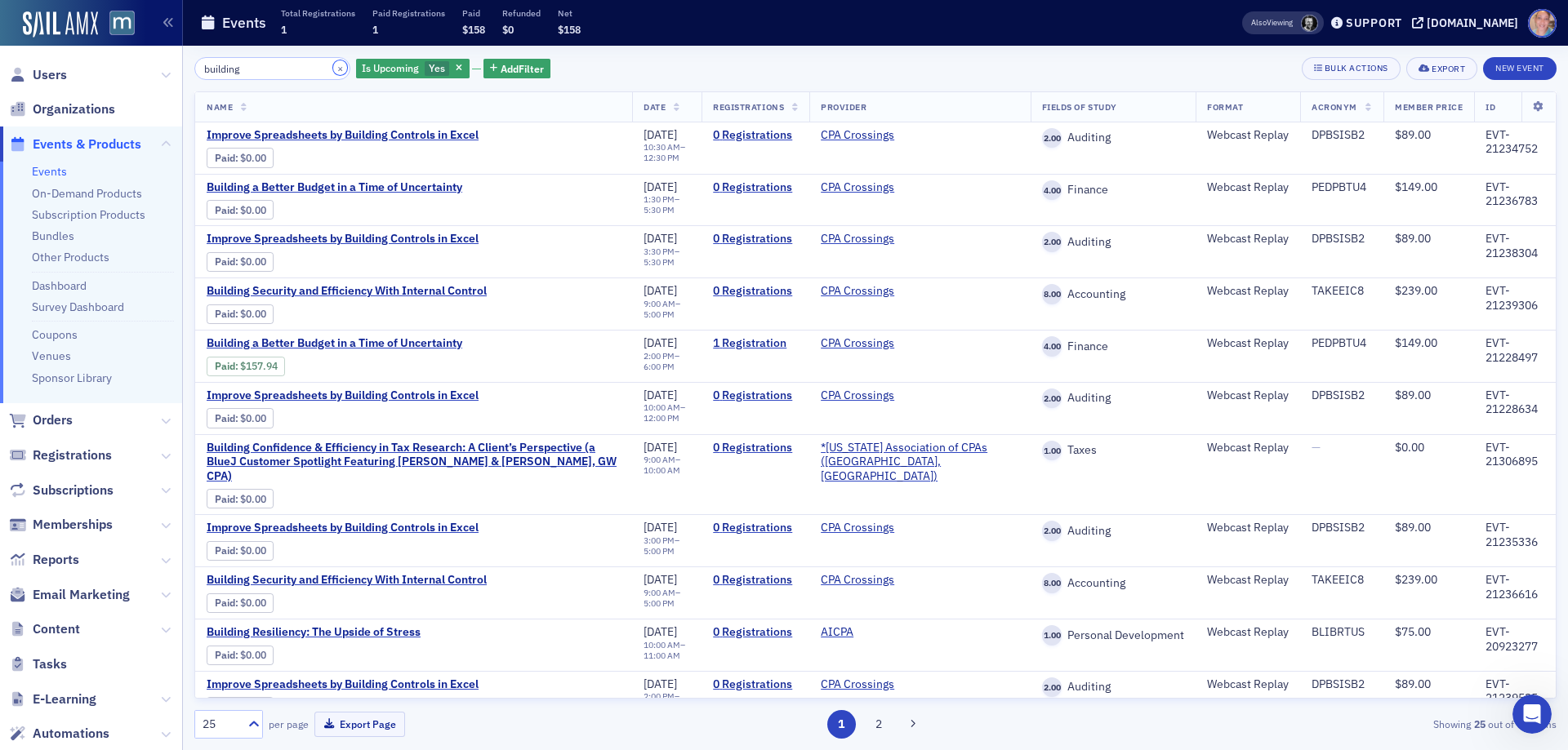
drag, startPoint x: 317, startPoint y: 70, endPoint x: 947, endPoint y: 279, distance: 663.8
click at [333, 70] on button "×" at bounding box center [340, 67] width 15 height 15
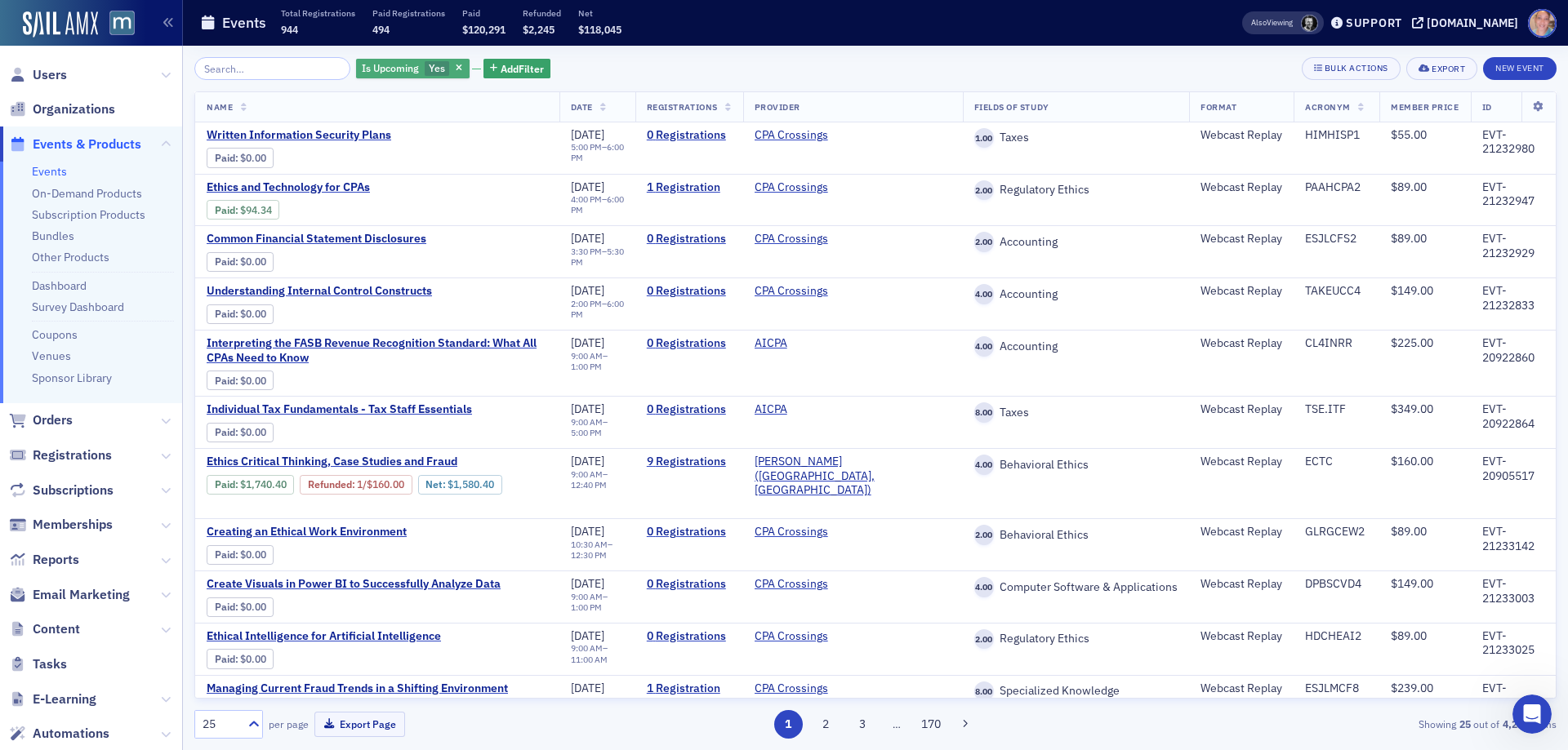
click at [416, 59] on div "Is Upcoming Yes" at bounding box center [412, 69] width 114 height 20
click at [507, 74] on label "No" at bounding box center [524, 68] width 34 height 15
click at [507, 74] on input "No" at bounding box center [514, 68] width 15 height 15
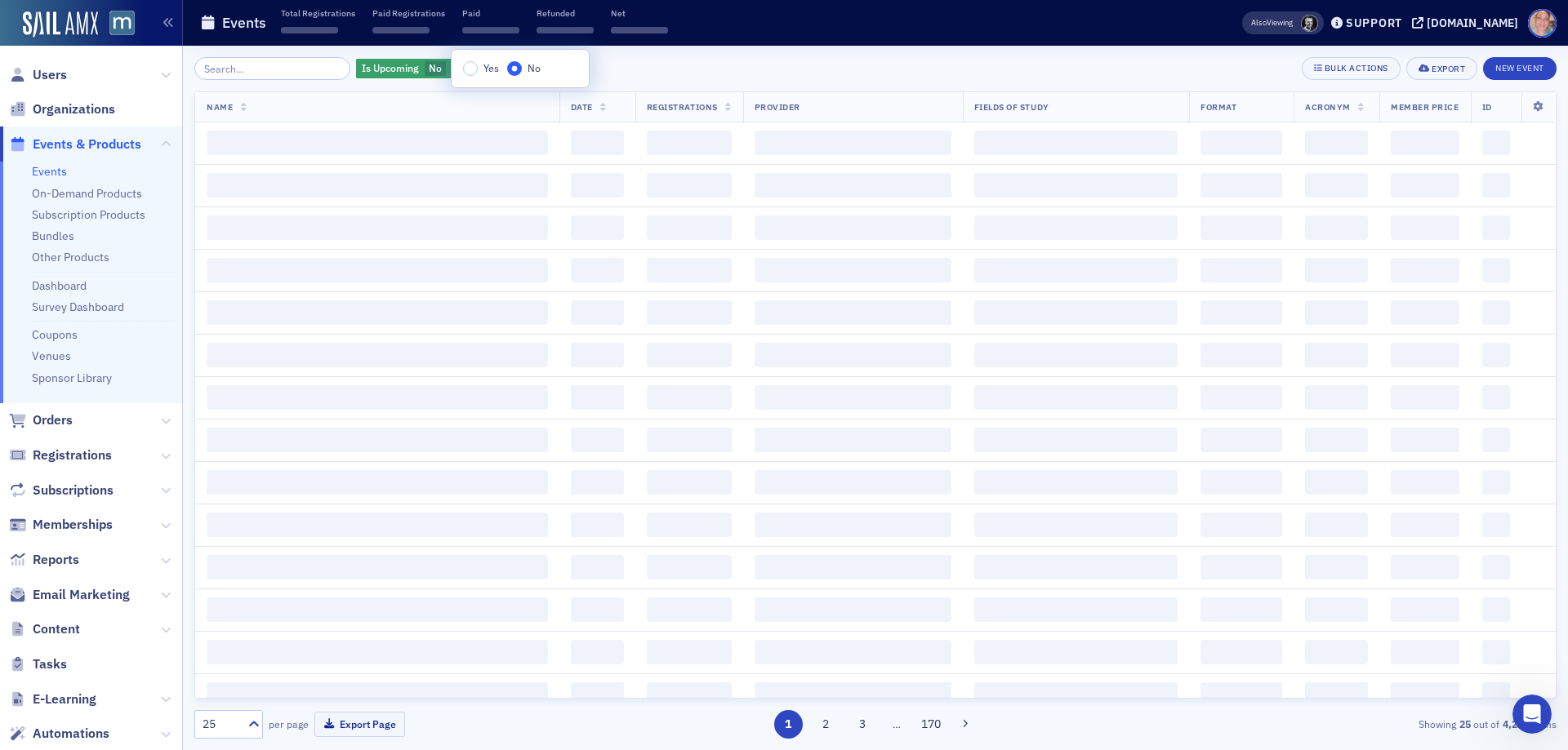
click at [698, 71] on div "Is Upcoming No Add Filter Bulk Actions Export New Event" at bounding box center [875, 69] width 1362 height 23
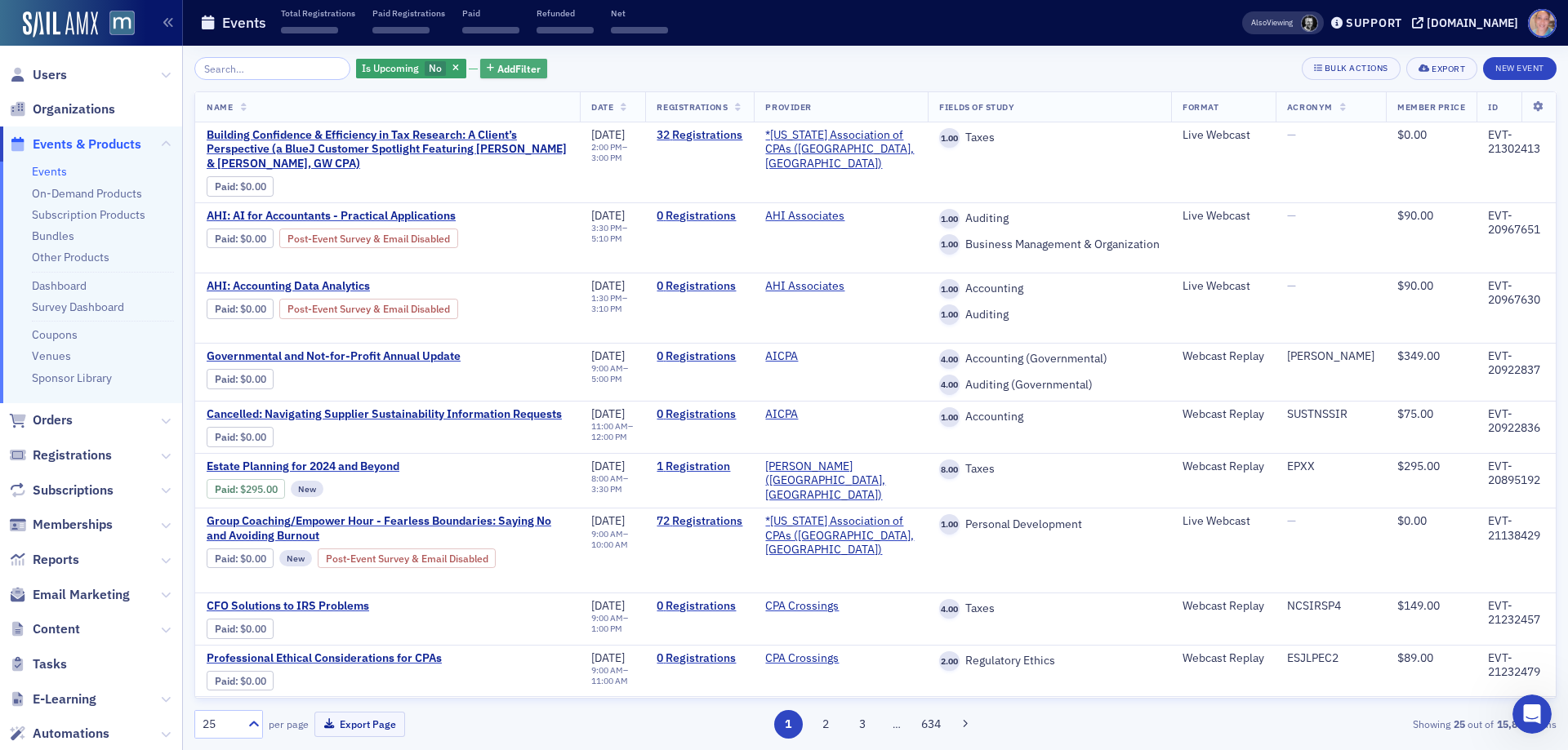
click at [498, 67] on span "Add Filter" at bounding box center [519, 68] width 44 height 15
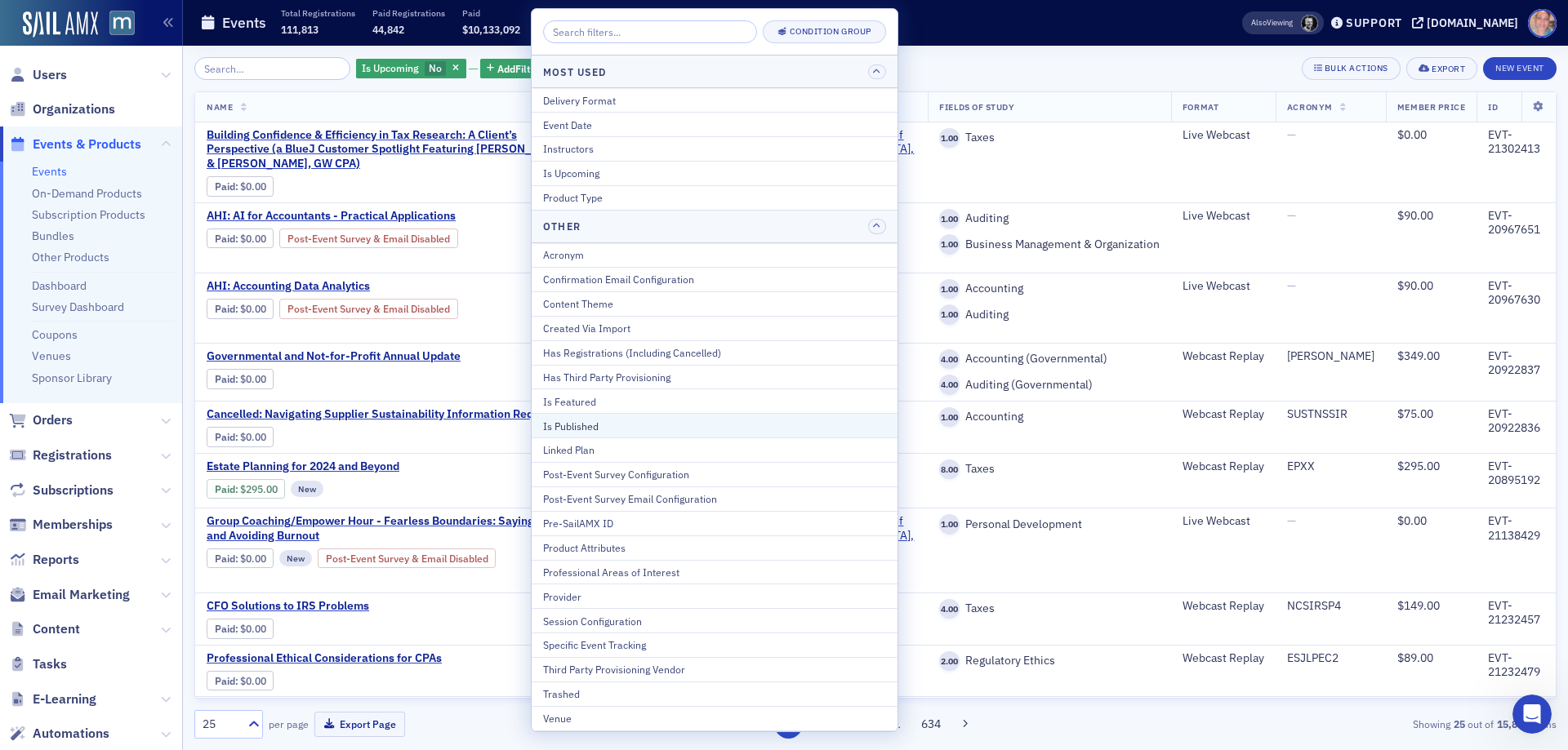
click at [618, 429] on div "Is Published" at bounding box center [714, 426] width 343 height 15
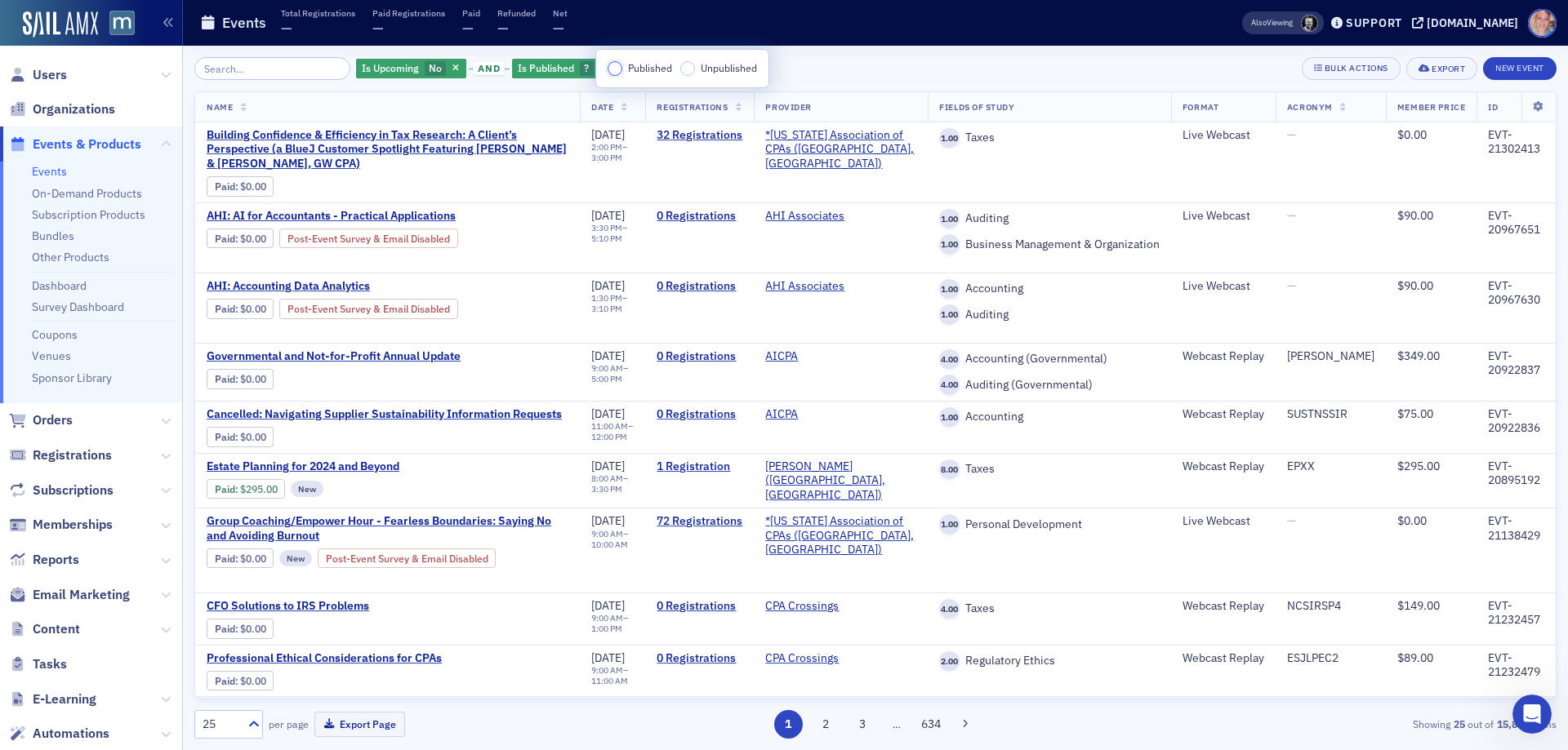
click at [616, 70] on input "Published" at bounding box center [614, 68] width 15 height 15
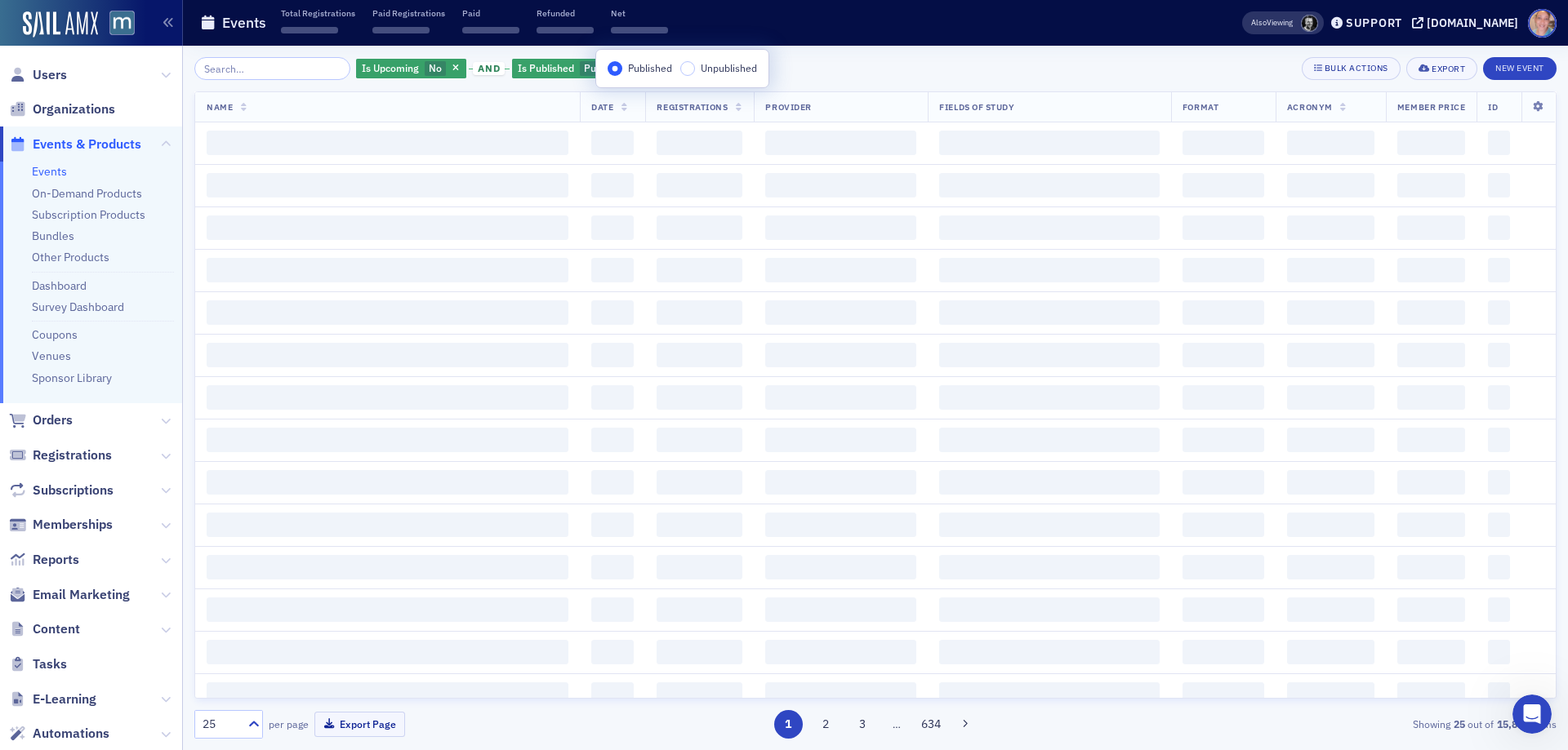
click at [877, 68] on div "Is Upcoming No and Is Published Published Add Filter Bulk Actions Export New Ev…" at bounding box center [875, 69] width 1362 height 23
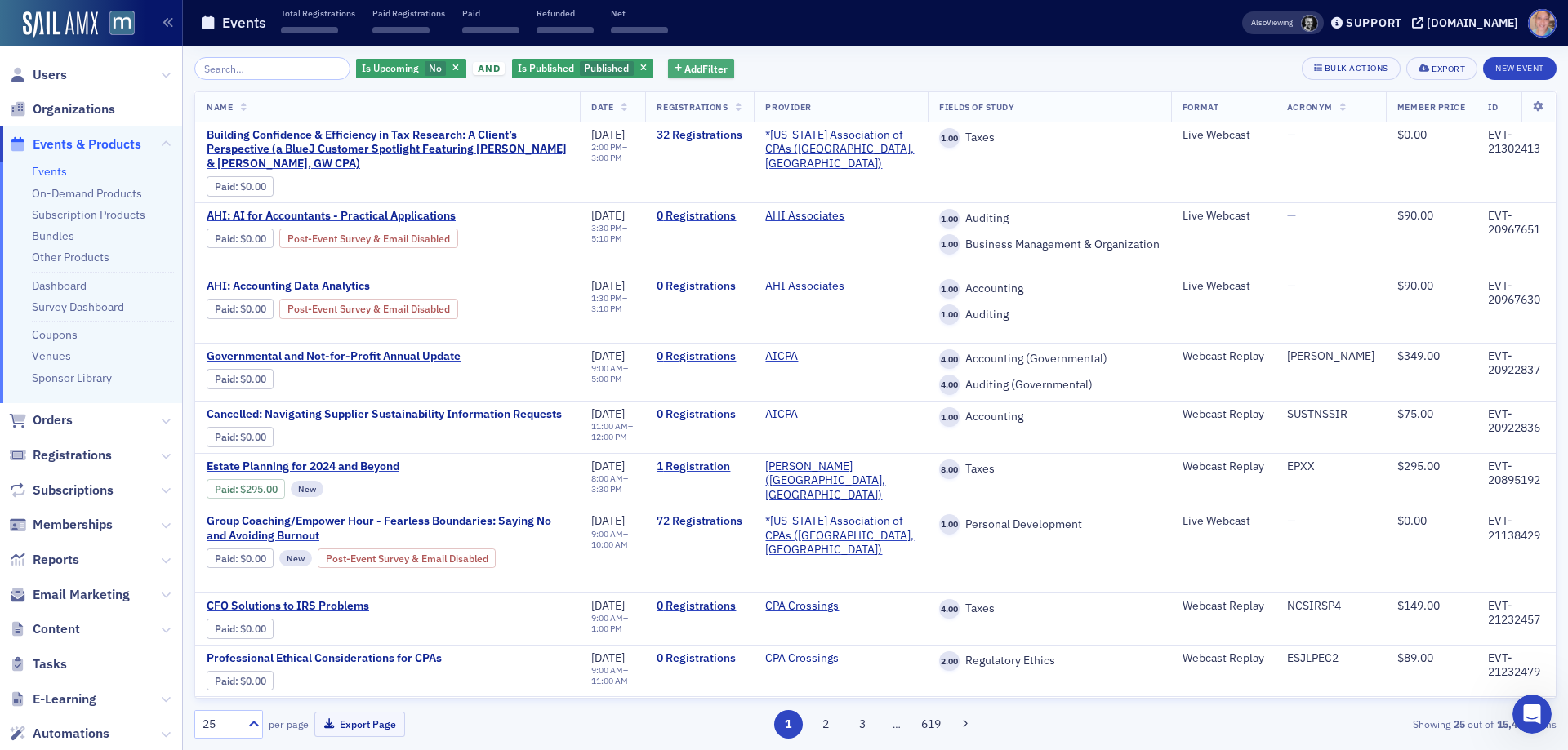
click at [685, 64] on span "Add Filter" at bounding box center [705, 68] width 44 height 15
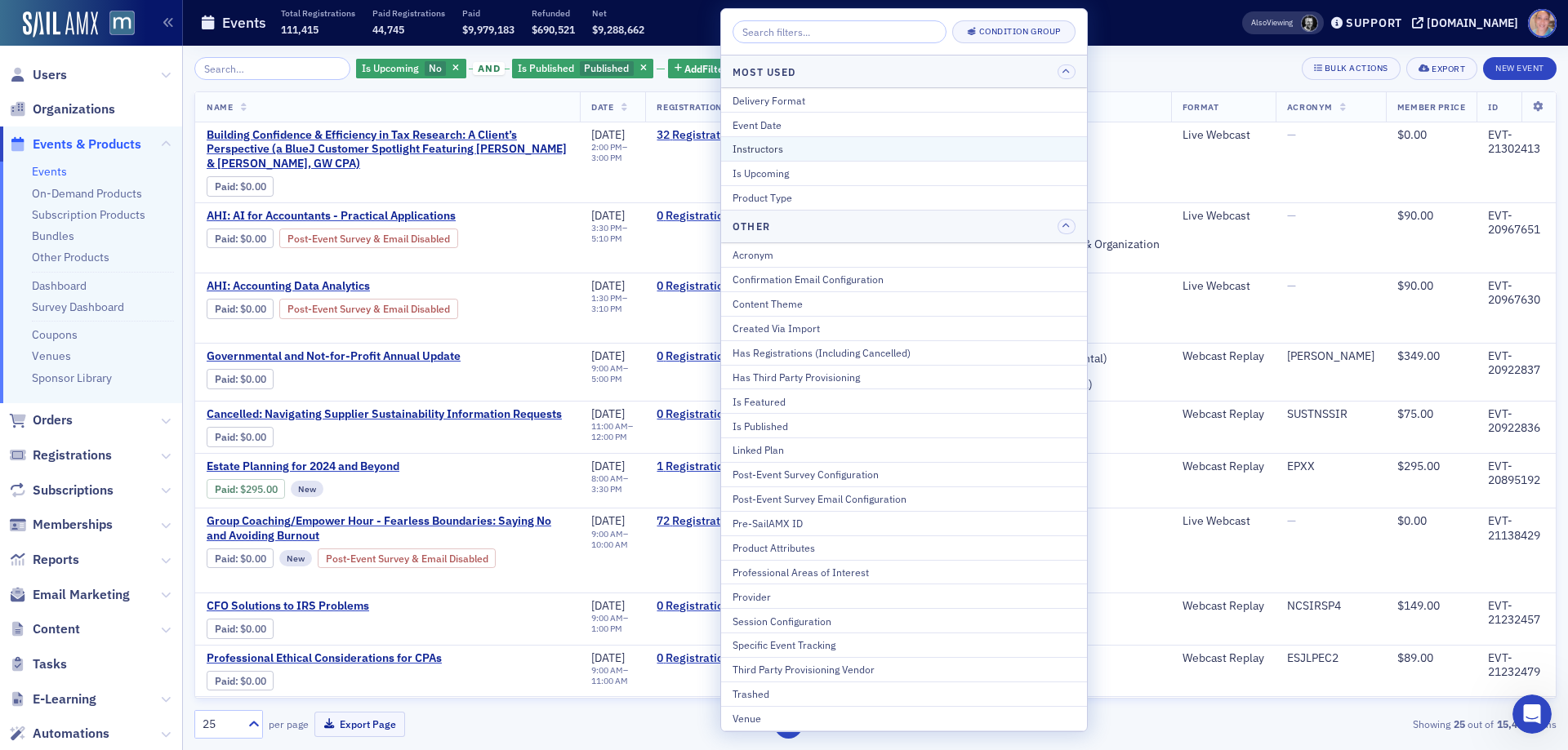
click at [772, 152] on div "Instructors" at bounding box center [903, 148] width 343 height 15
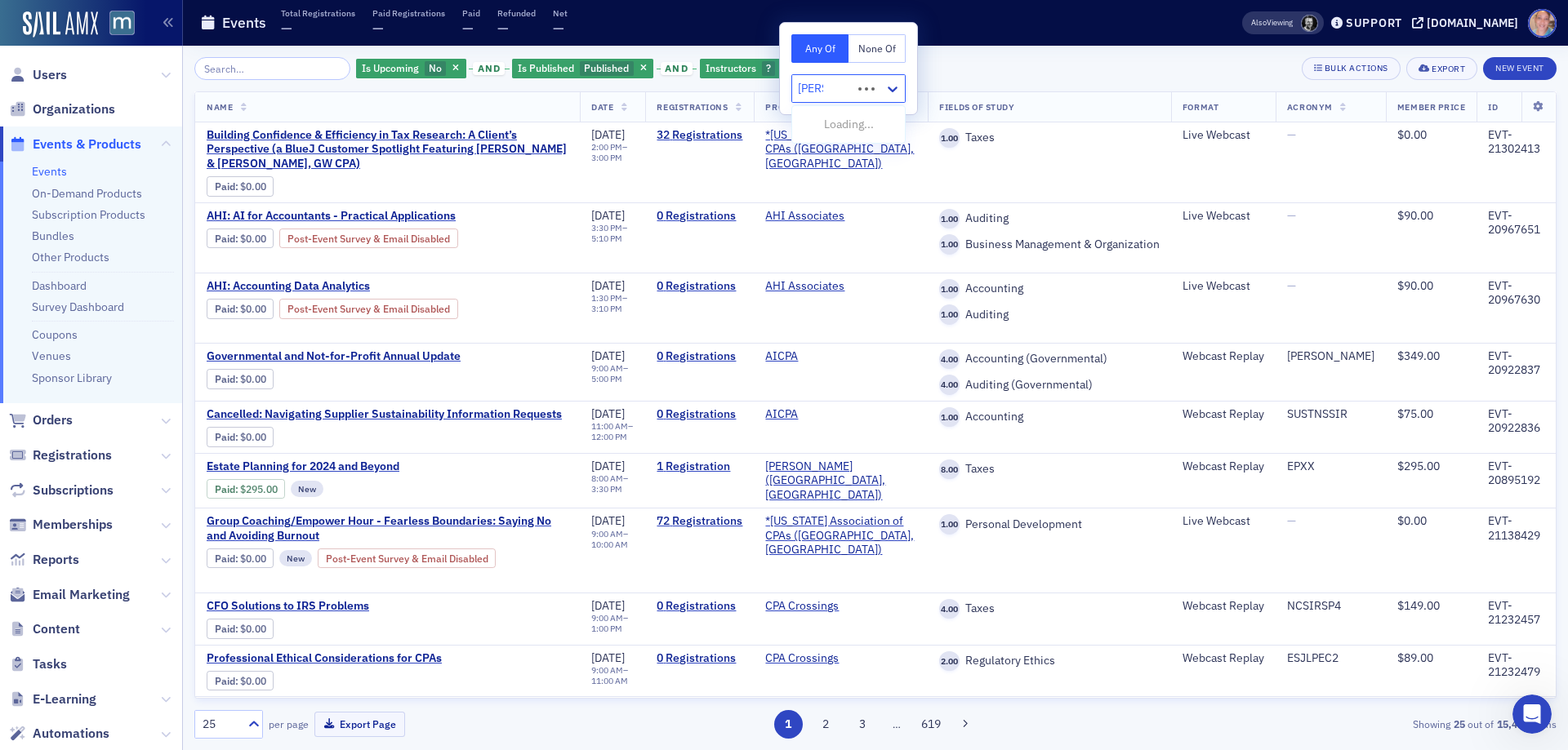
type input "byron"
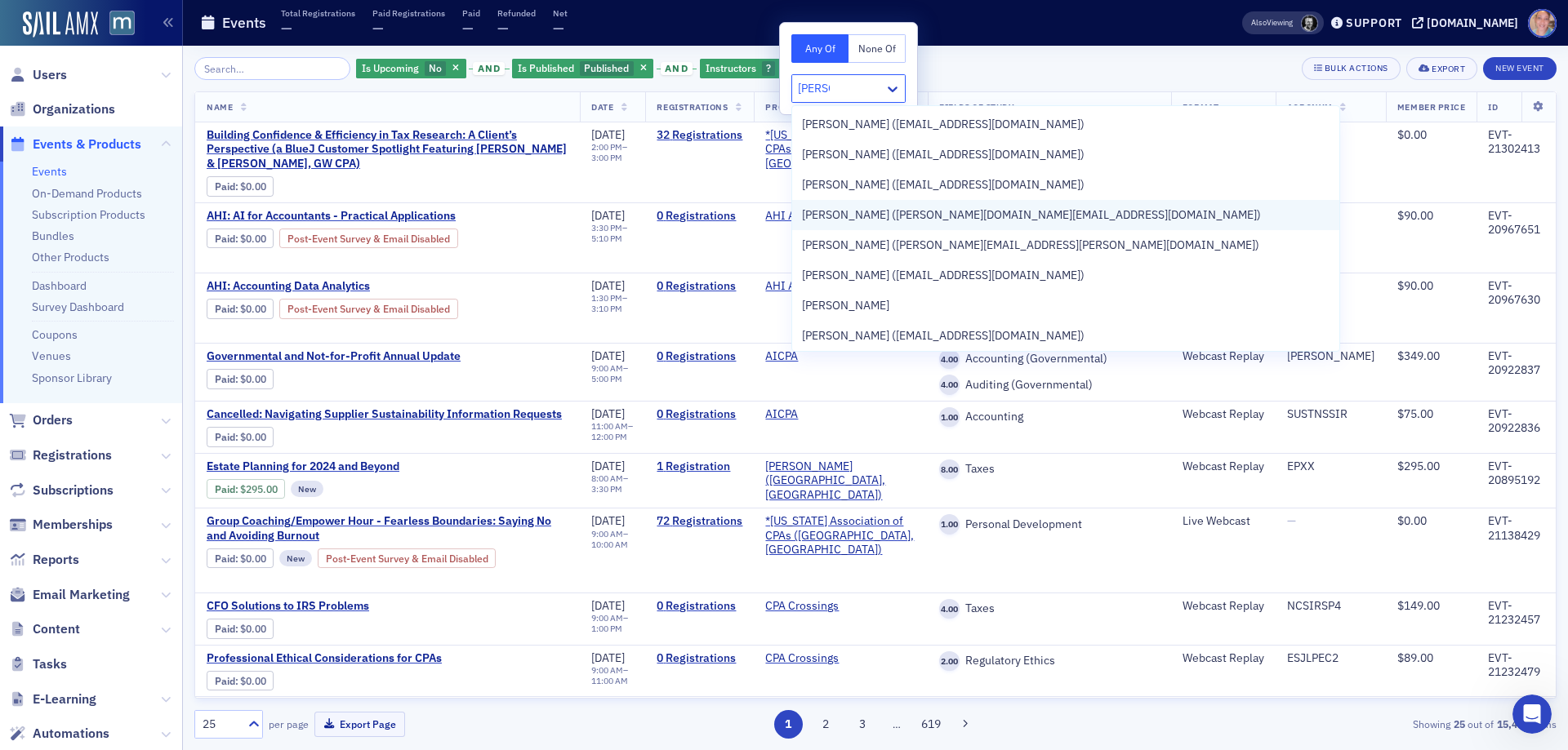
click at [922, 222] on span "Byron Patrick (byron.cpa@gmail.com)" at bounding box center [1030, 215] width 459 height 17
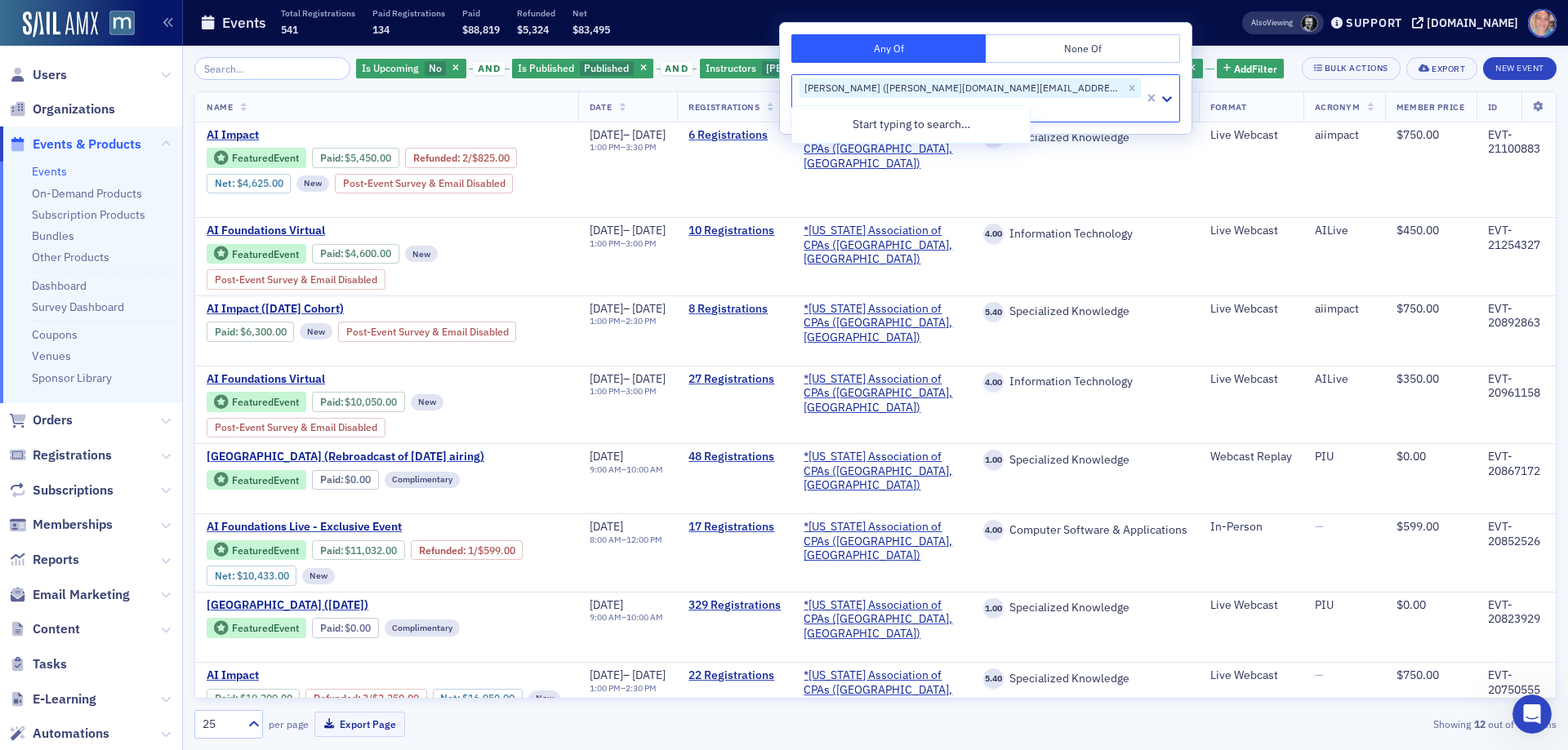
click at [1127, 60] on div "Is Upcoming No and Is Published Published and Instructors Byron Patrick (byron.…" at bounding box center [875, 69] width 1362 height 23
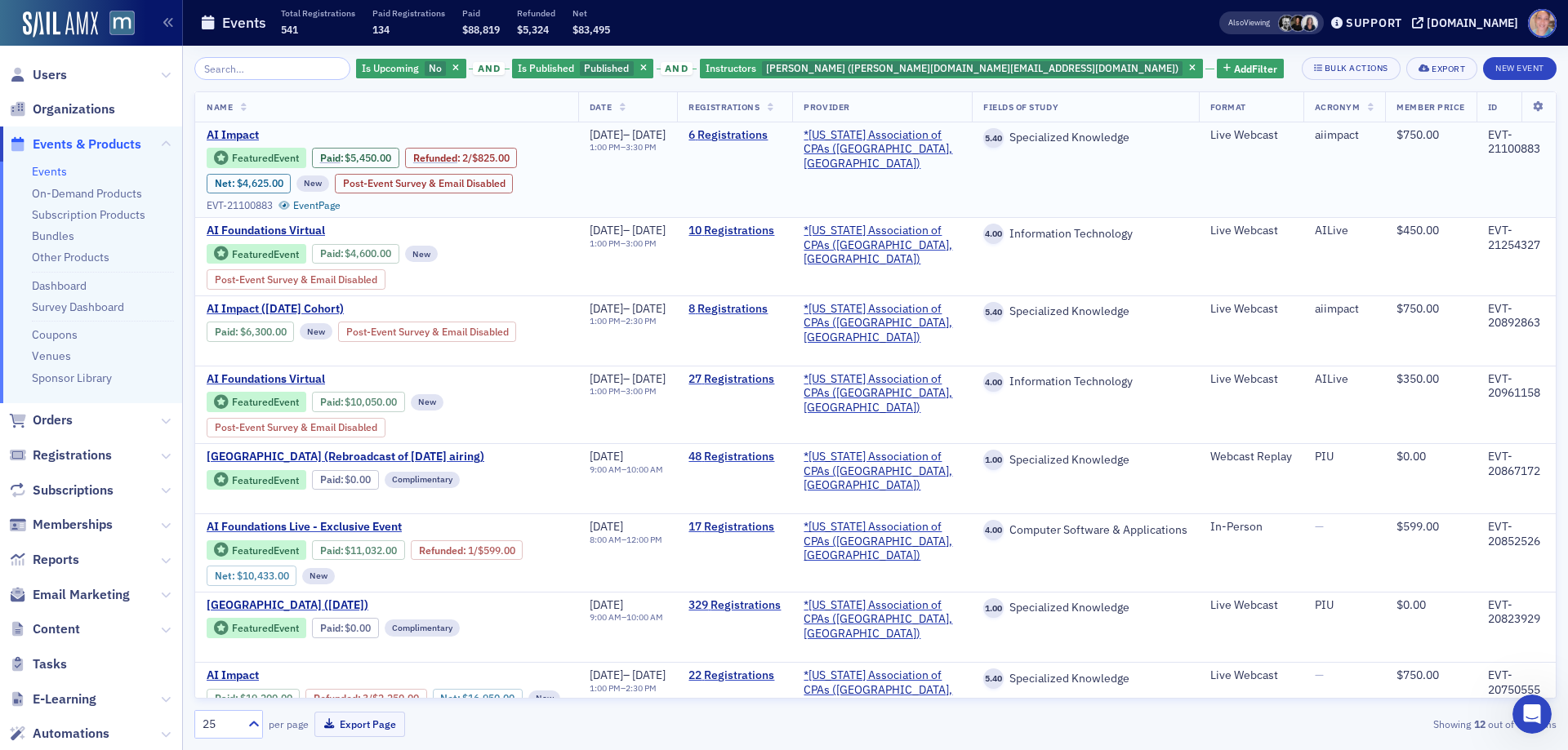
drag, startPoint x: 574, startPoint y: 130, endPoint x: 688, endPoint y: 127, distance: 114.0
click at [678, 127] on td "9/18/2025 – 9/19/2025 1:00 PM – 3:30 PM" at bounding box center [628, 170] width 100 height 95
copy div "9/18/2025 – 9/19/2025"
click at [1499, 153] on div "EVT-21100883" at bounding box center [1516, 142] width 56 height 28
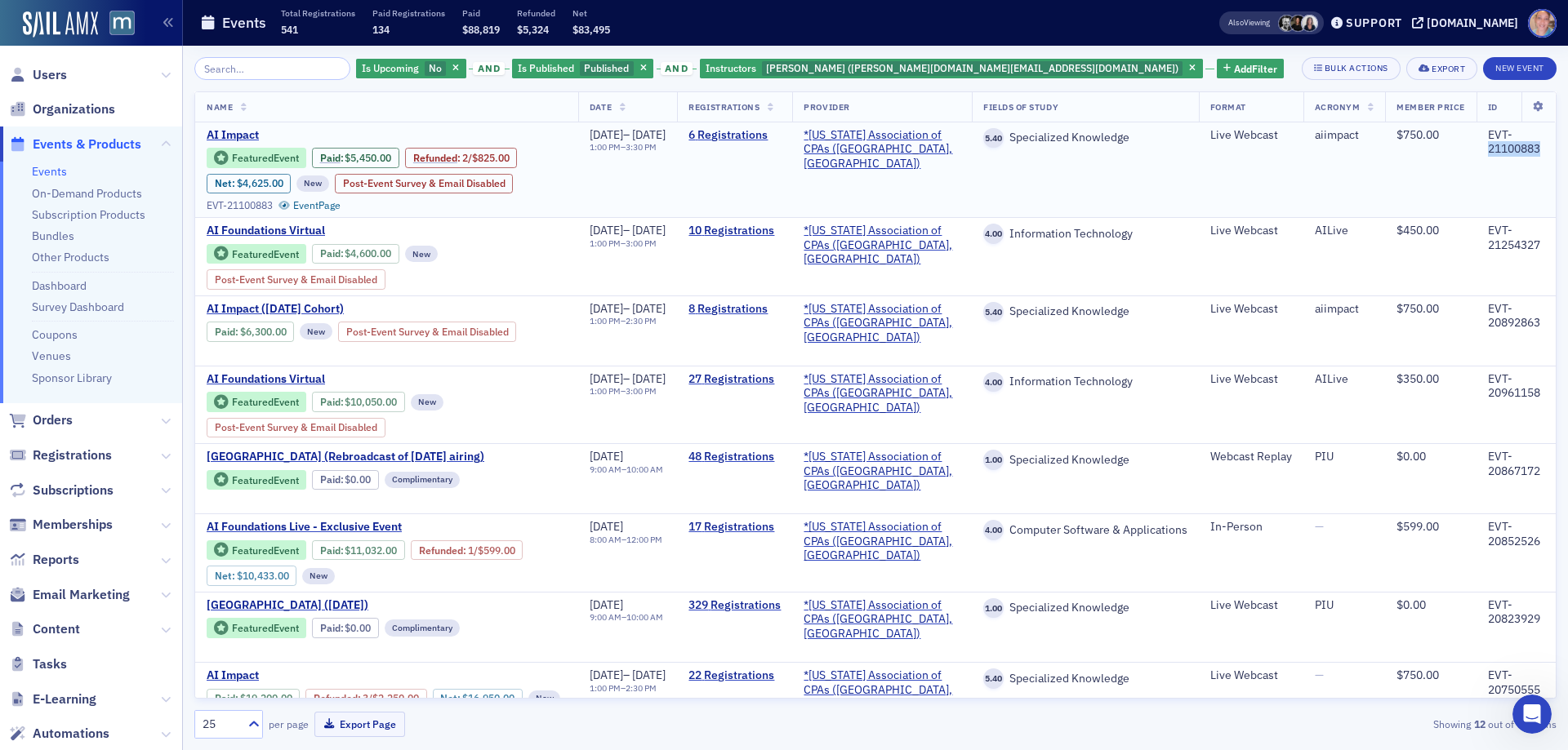
copy div "21100883"
click at [759, 137] on link "6 Registrations" at bounding box center [734, 135] width 92 height 15
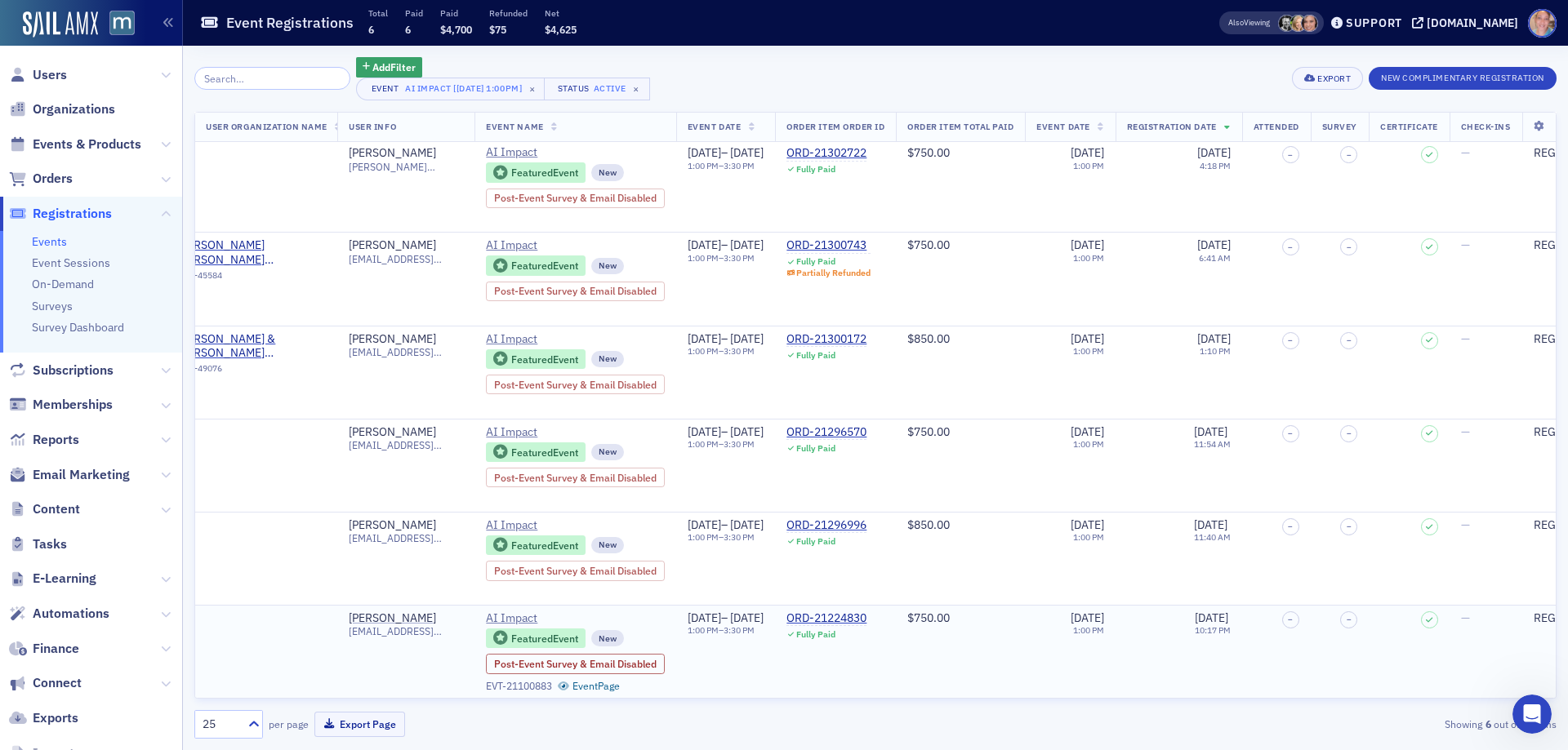
scroll to position [15, 605]
click at [61, 182] on span "Orders" at bounding box center [52, 179] width 40 height 18
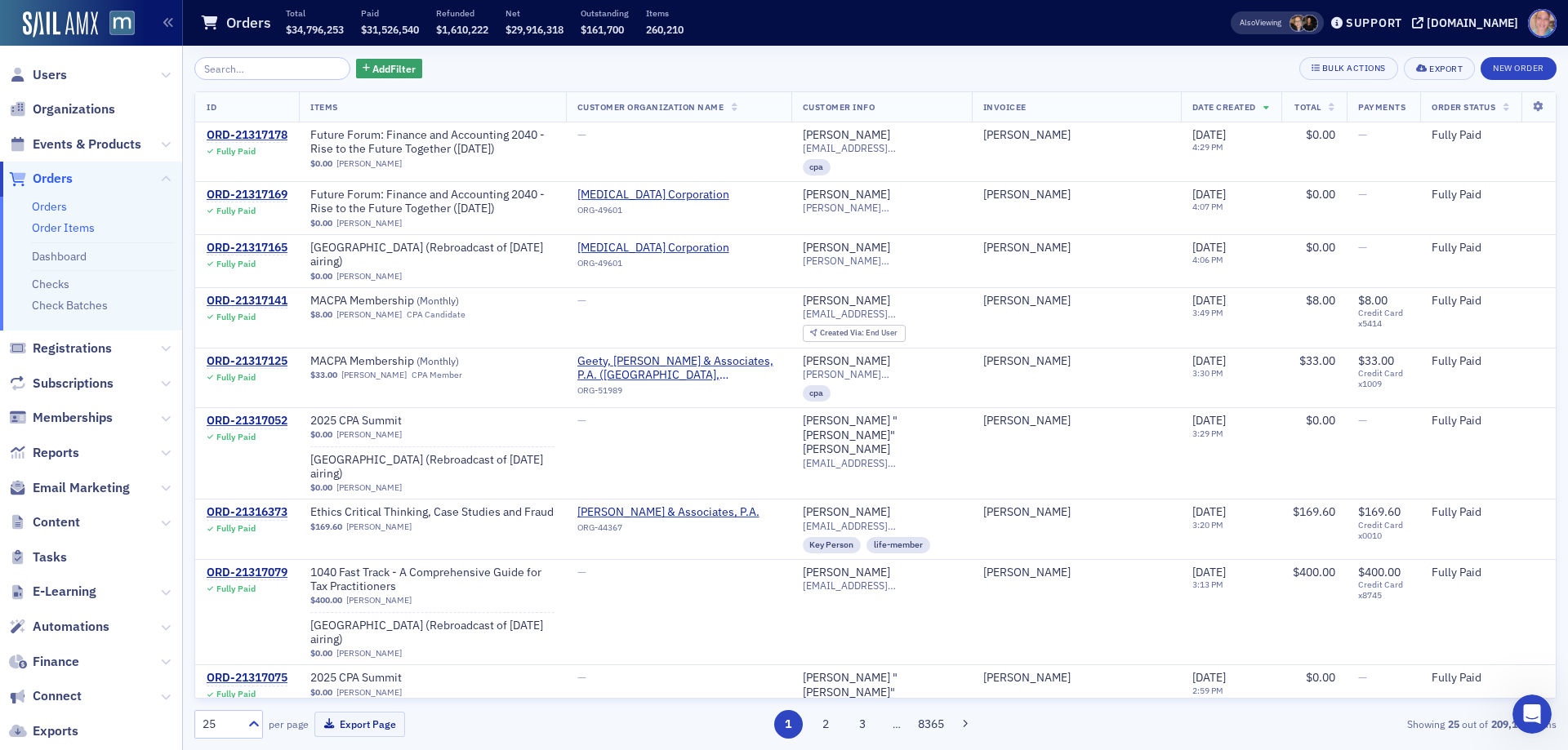
click at [64, 225] on link "Order Items" at bounding box center [63, 227] width 63 height 15
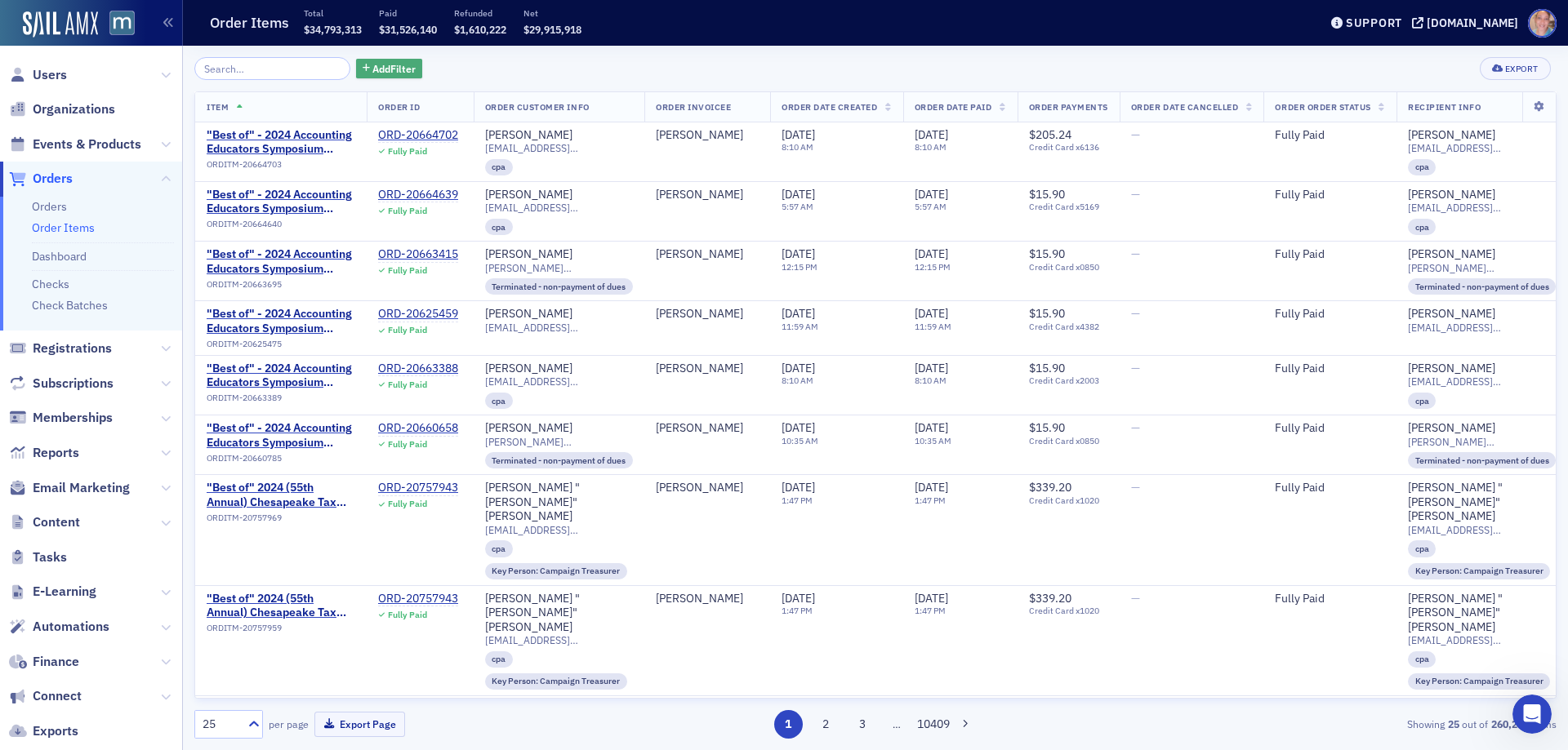
click at [373, 70] on span "Add Filter" at bounding box center [394, 68] width 44 height 15
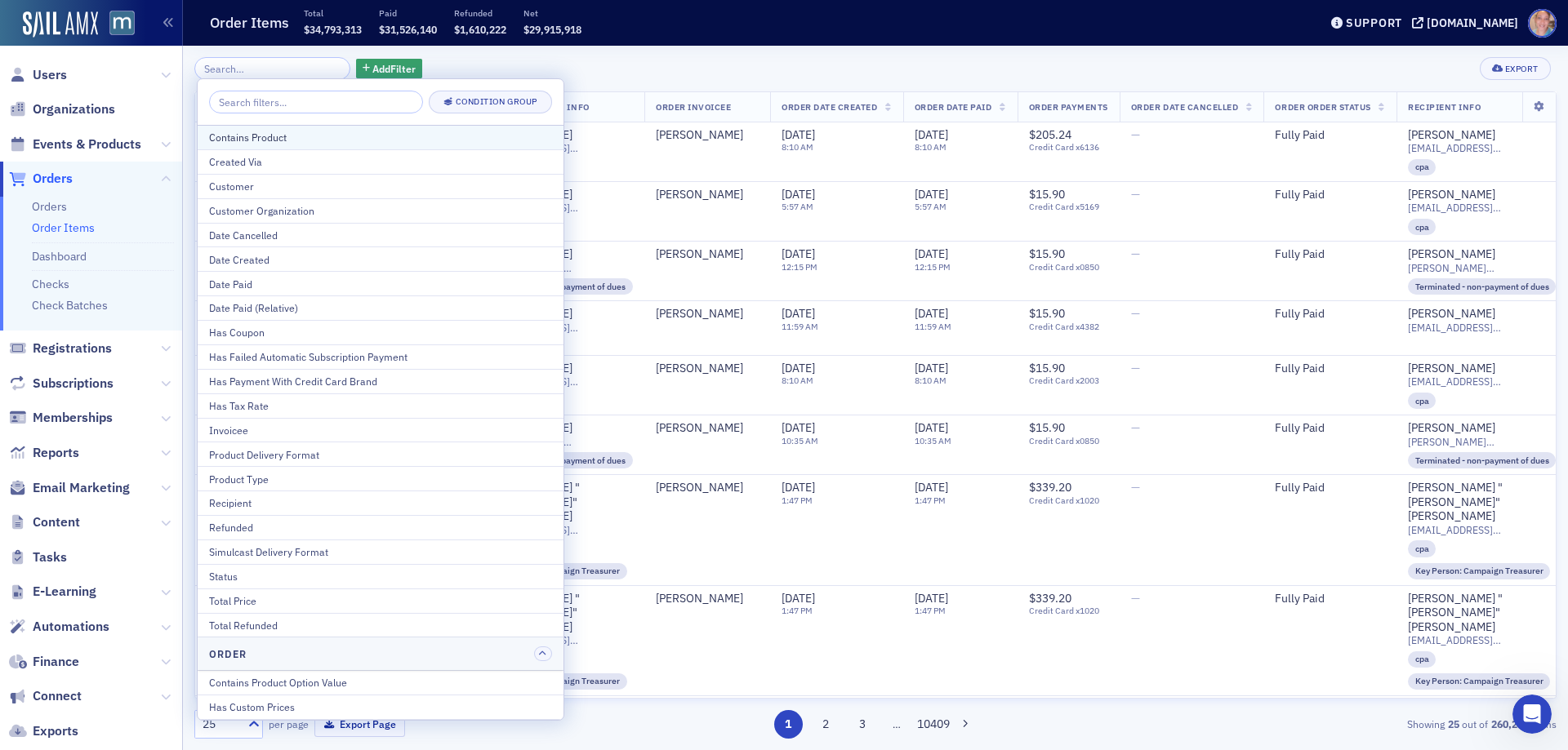
click at [284, 139] on div "Contains Product" at bounding box center [379, 137] width 343 height 15
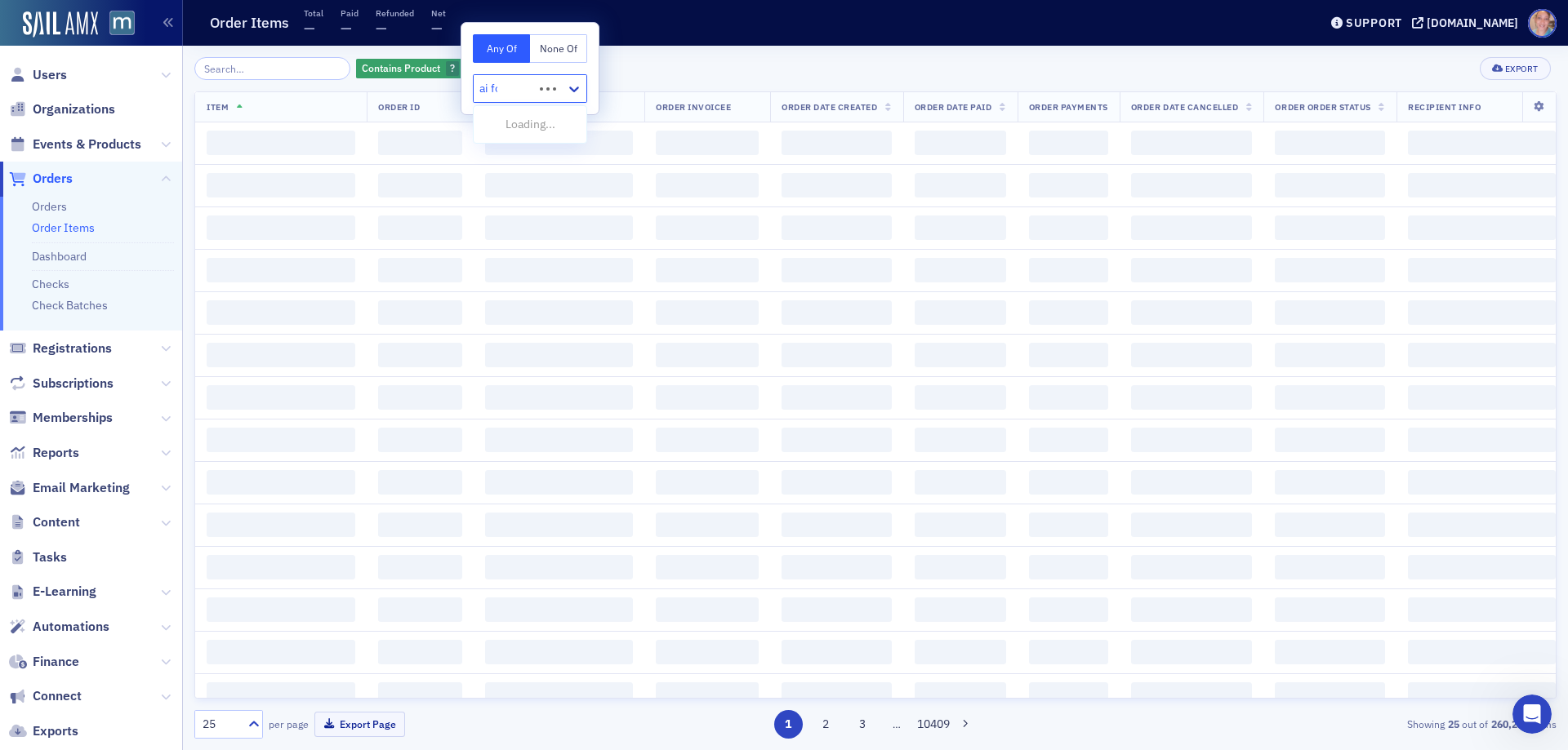
type input "ai fou"
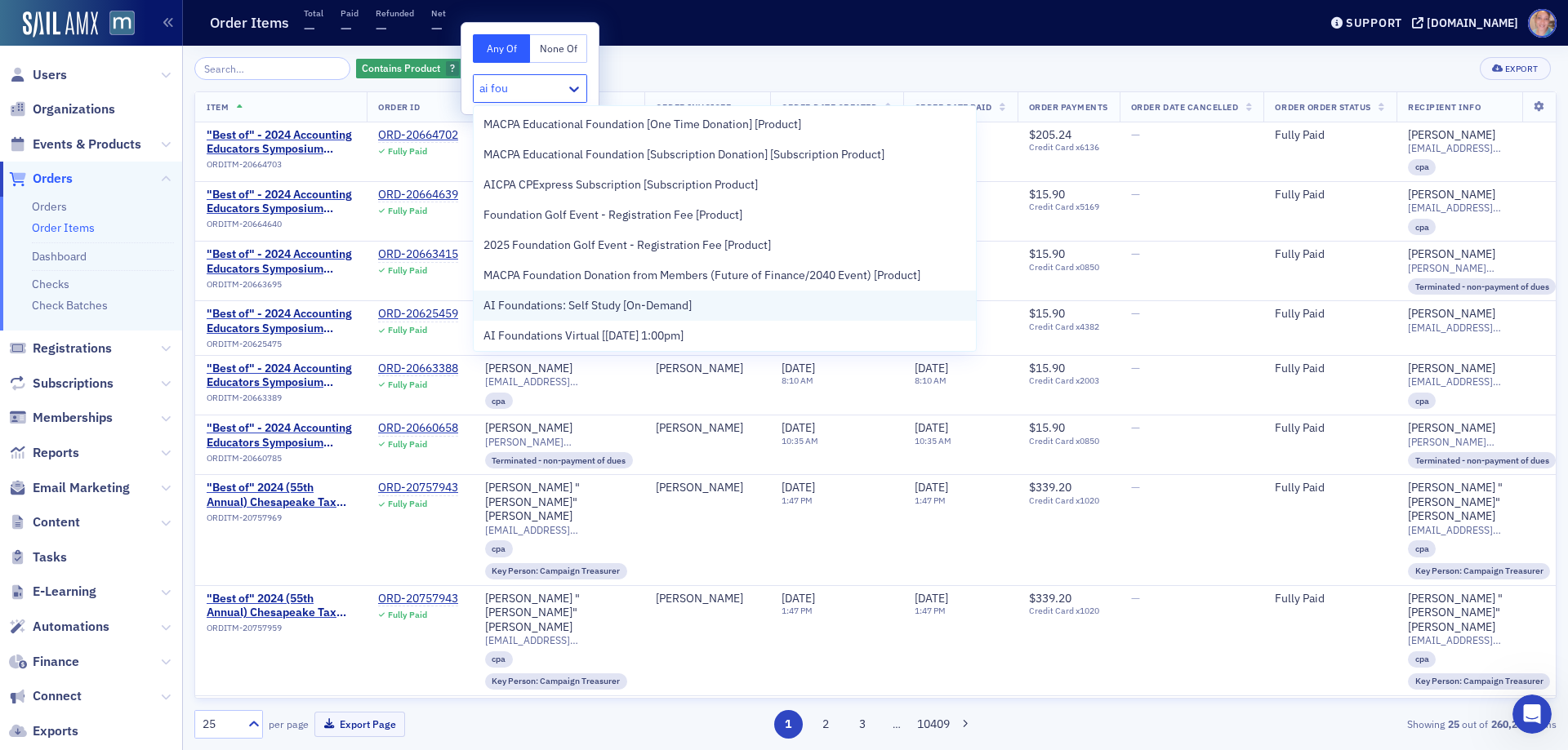
click at [681, 308] on span "AI Foundations: Self Study [On-Demand]" at bounding box center [587, 306] width 209 height 17
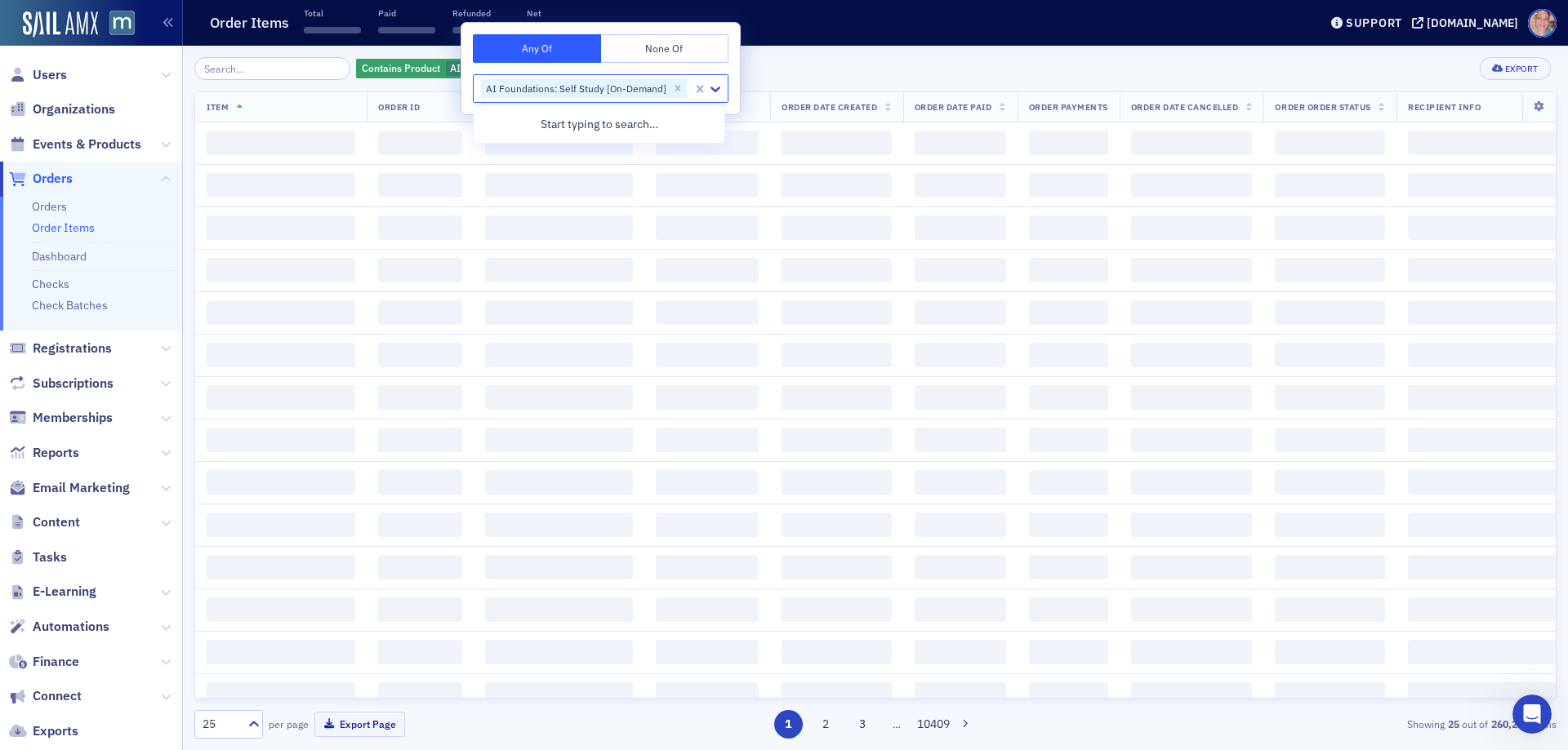
click at [868, 60] on div "Contains Product AI Foundations: Self Study [On-Demand] Add Filter Export" at bounding box center [875, 69] width 1362 height 23
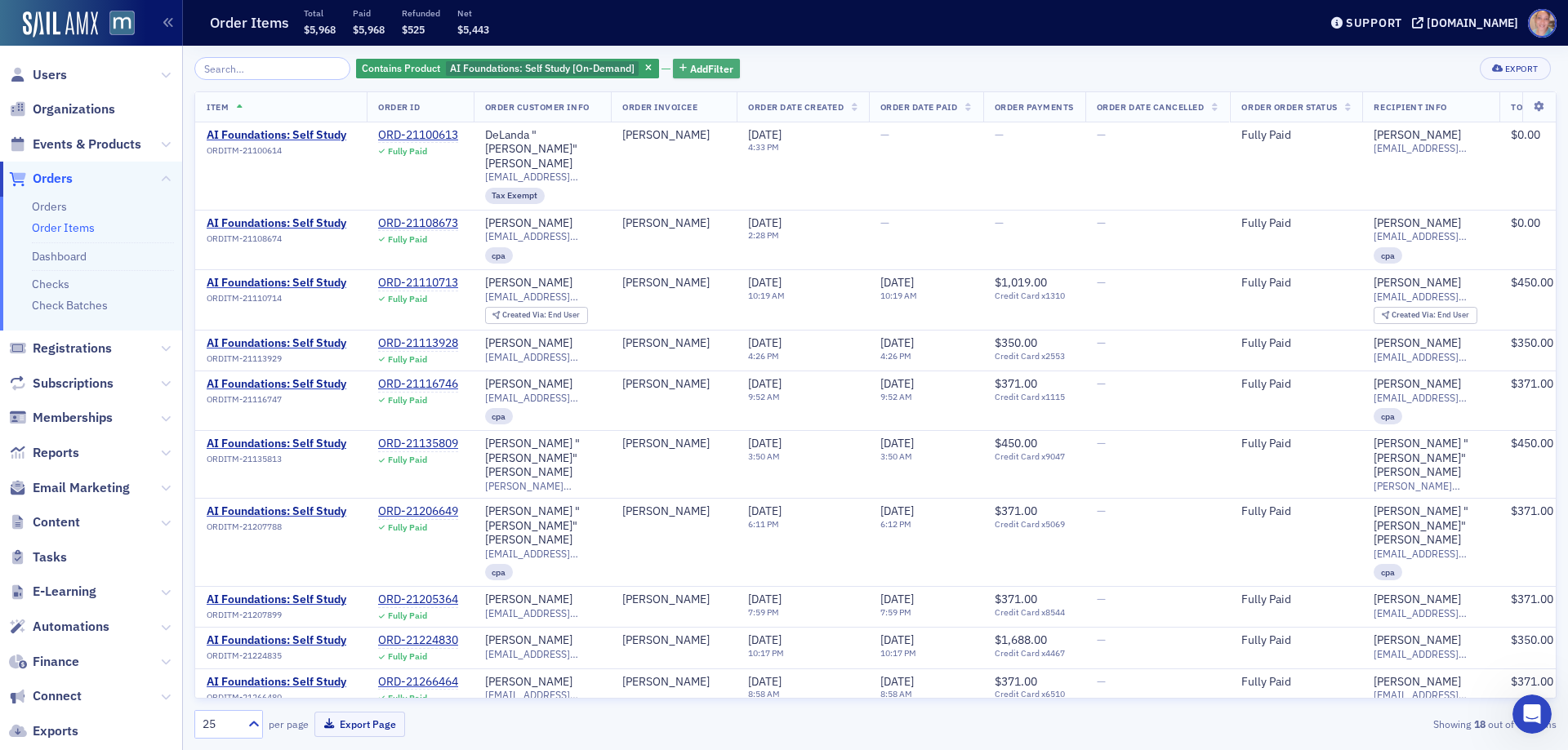
click at [687, 59] on button "Add Filter" at bounding box center [706, 69] width 67 height 20
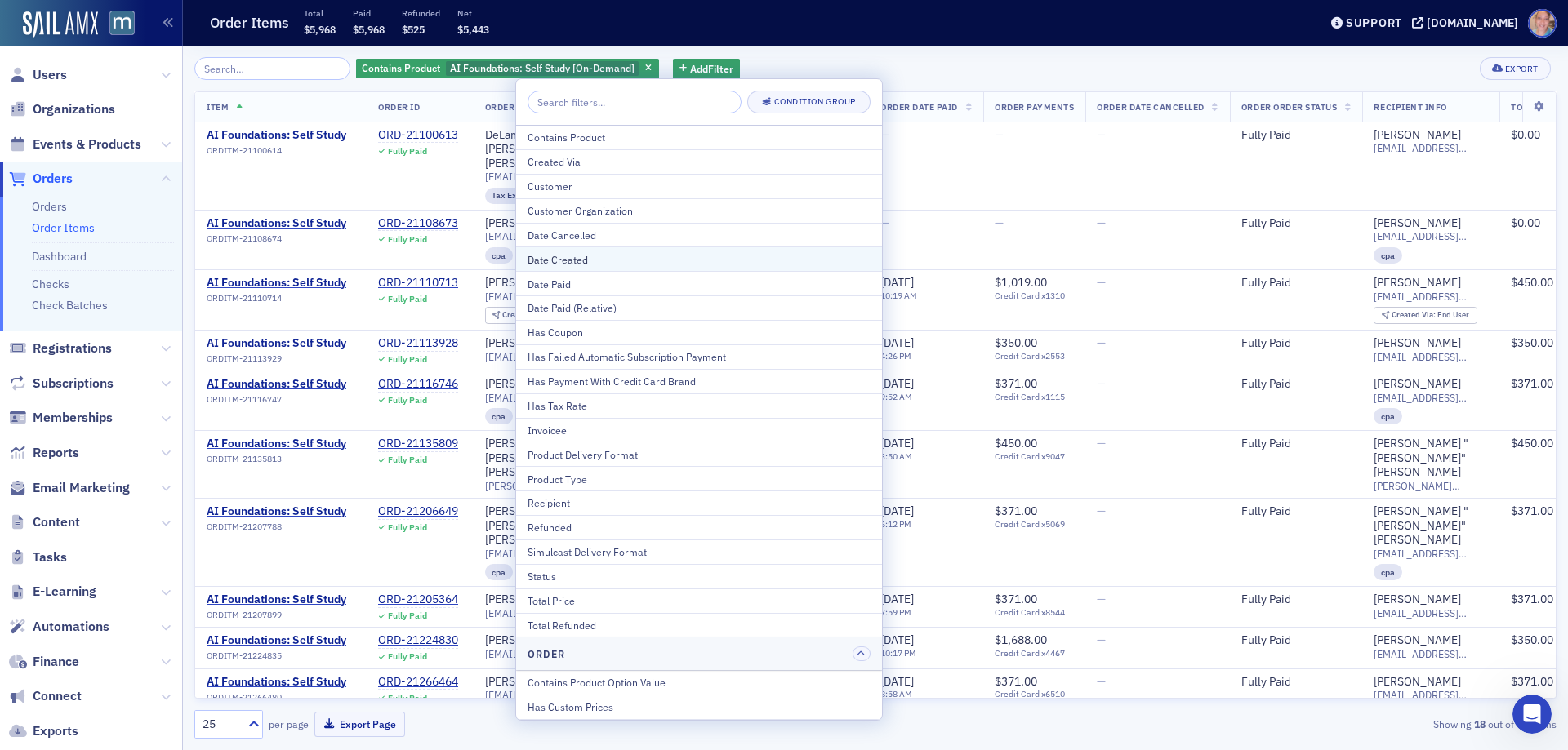
click at [597, 265] on div "Date Created" at bounding box center [699, 259] width 343 height 15
select select "8"
select select "2025"
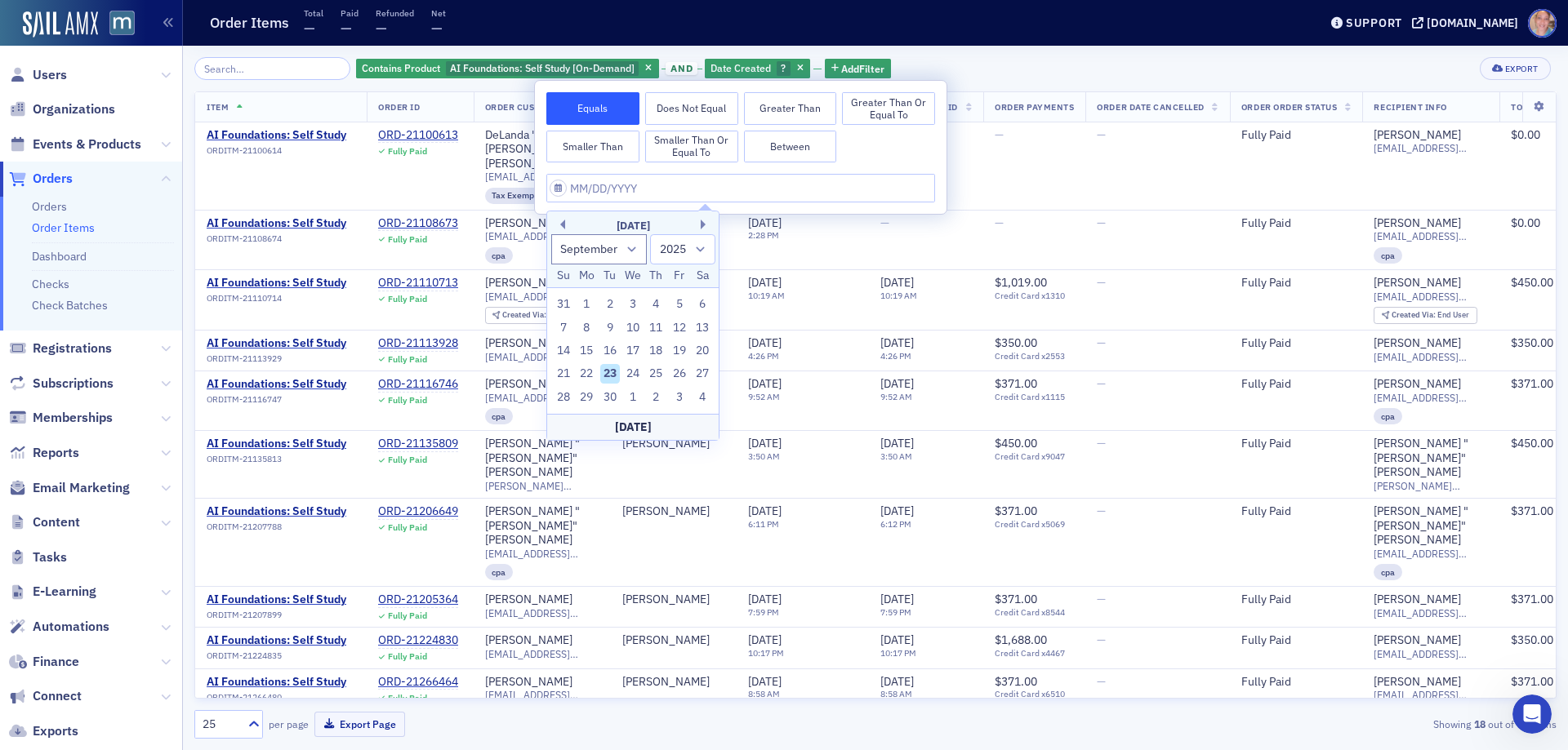
click at [768, 152] on button "Between" at bounding box center [791, 147] width 93 height 33
select select "8"
select select "2025"
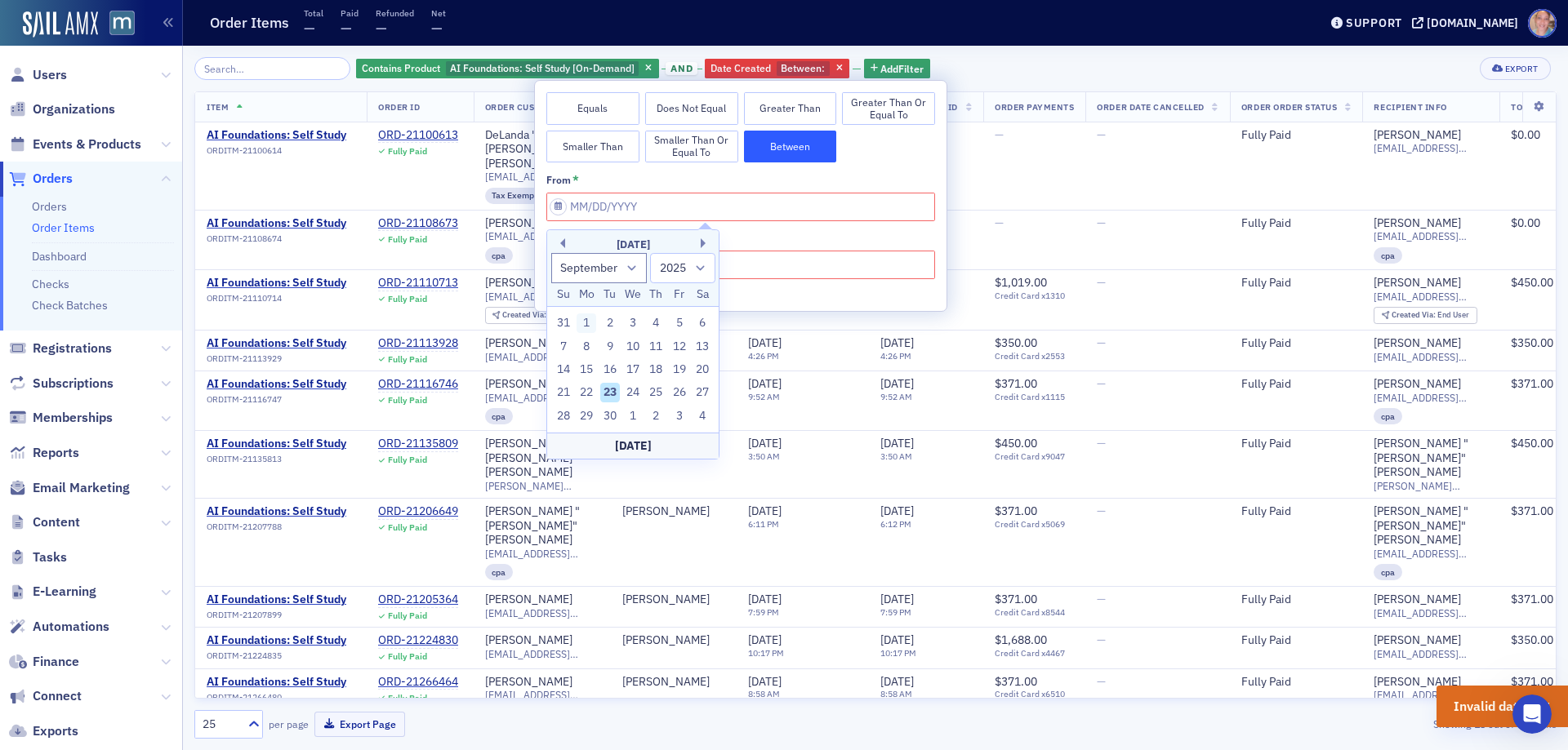
click at [585, 320] on div "1" at bounding box center [586, 323] width 19 height 19
type input "09/01/2025"
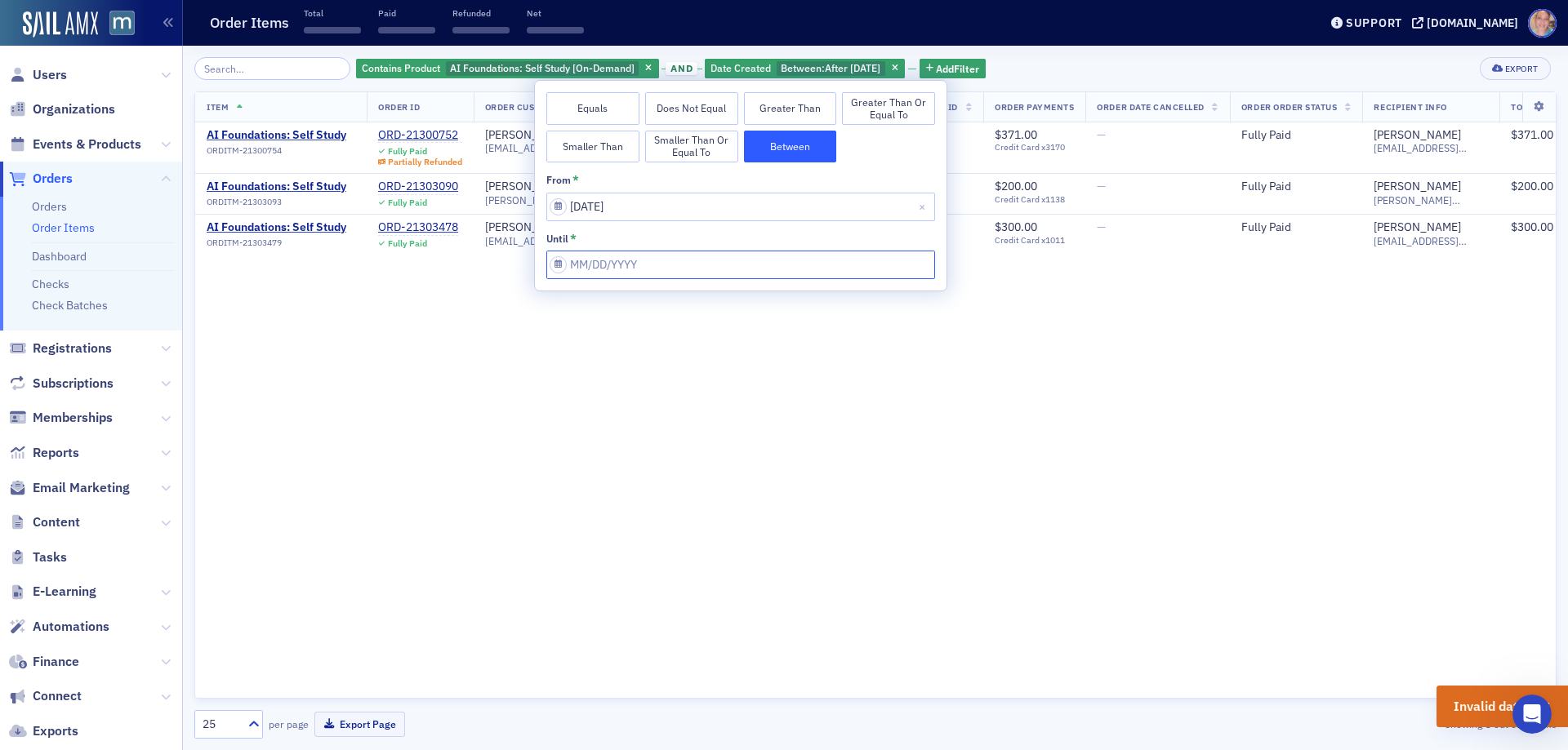
click at [699, 256] on input "from *" at bounding box center [740, 264] width 389 height 28
select select "8"
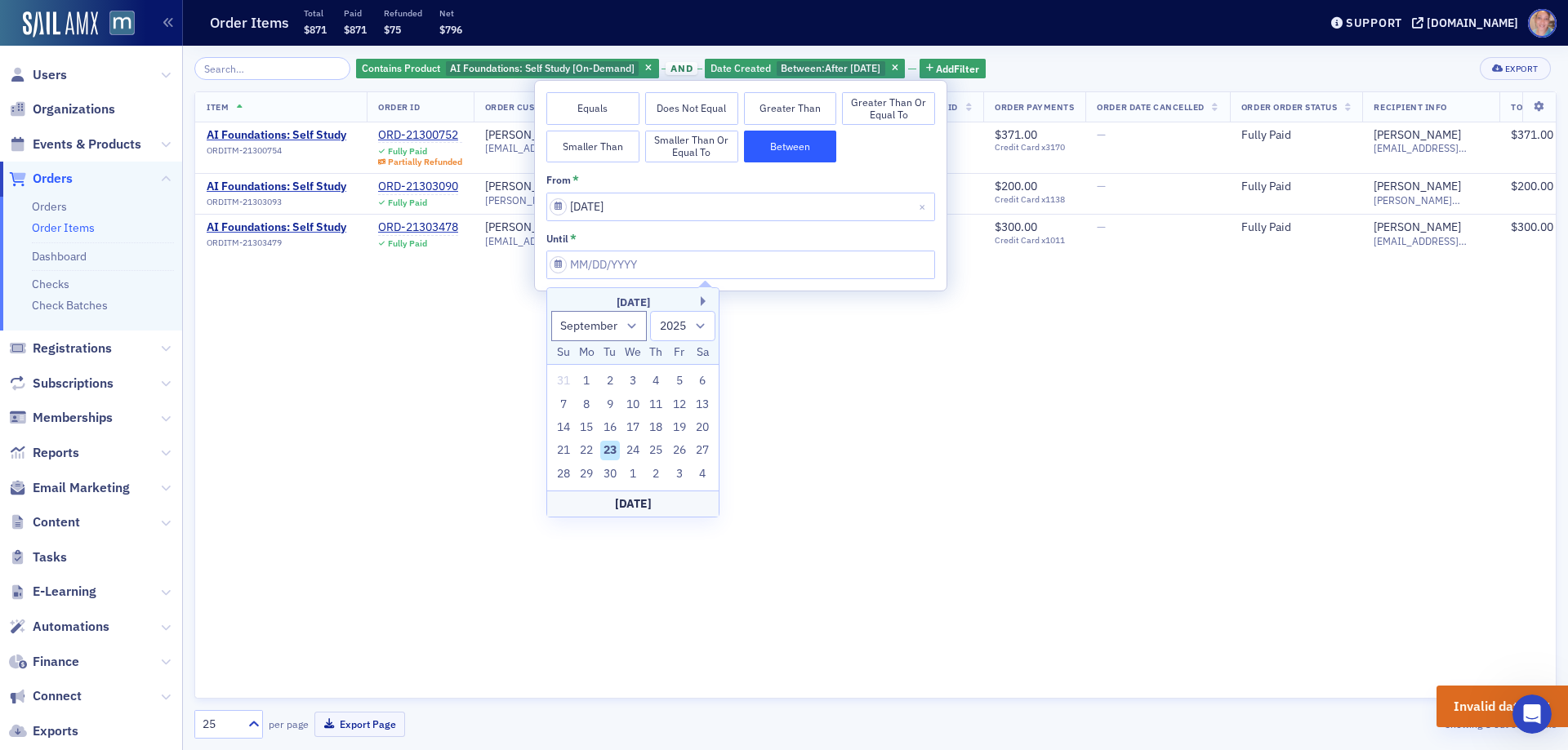
click at [605, 475] on div "30" at bounding box center [610, 474] width 19 height 19
type input "09/30/2025"
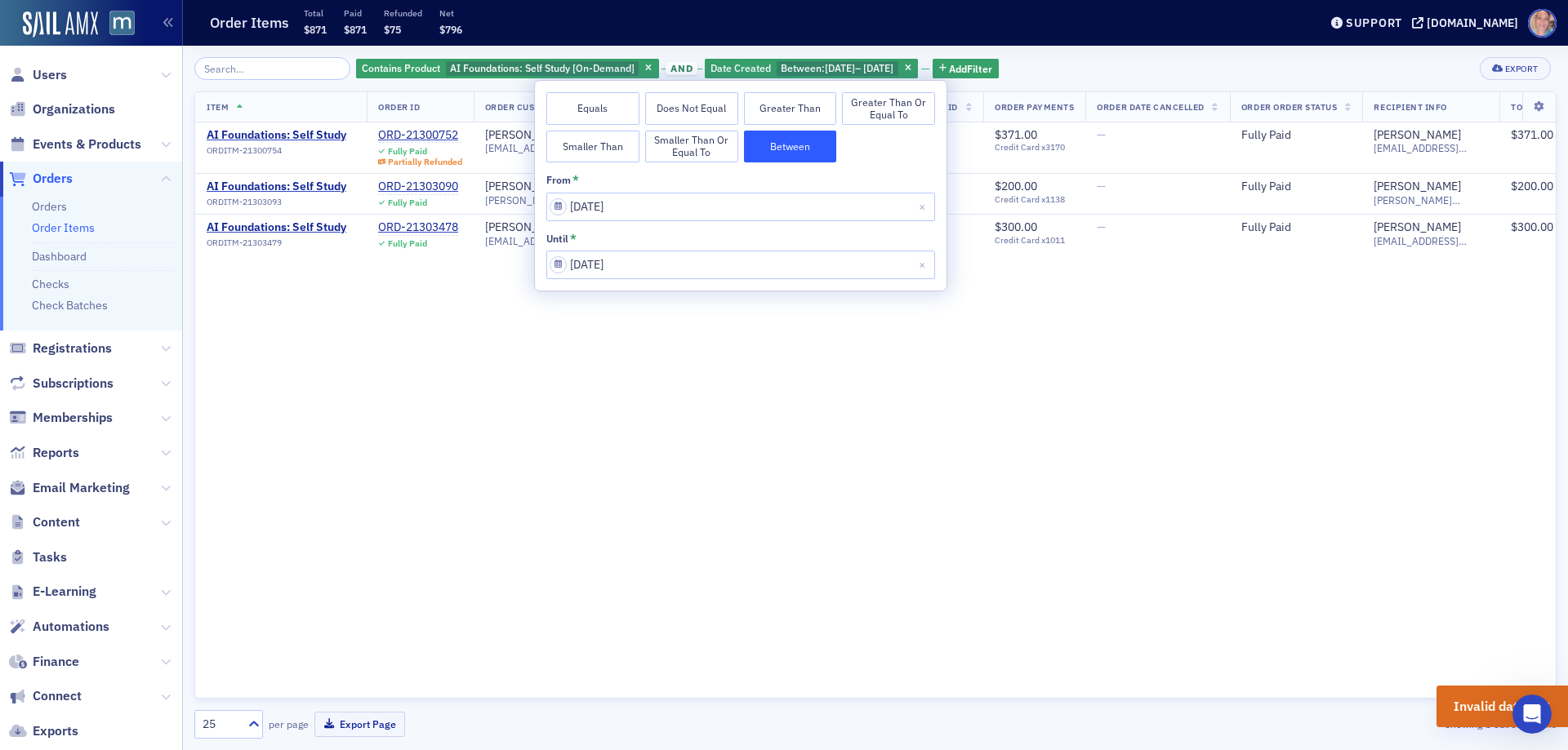
click at [1078, 57] on div "Contains Product AI Foundations: Self Study [On-Demand] and Date Created Betwee…" at bounding box center [875, 69] width 1362 height 23
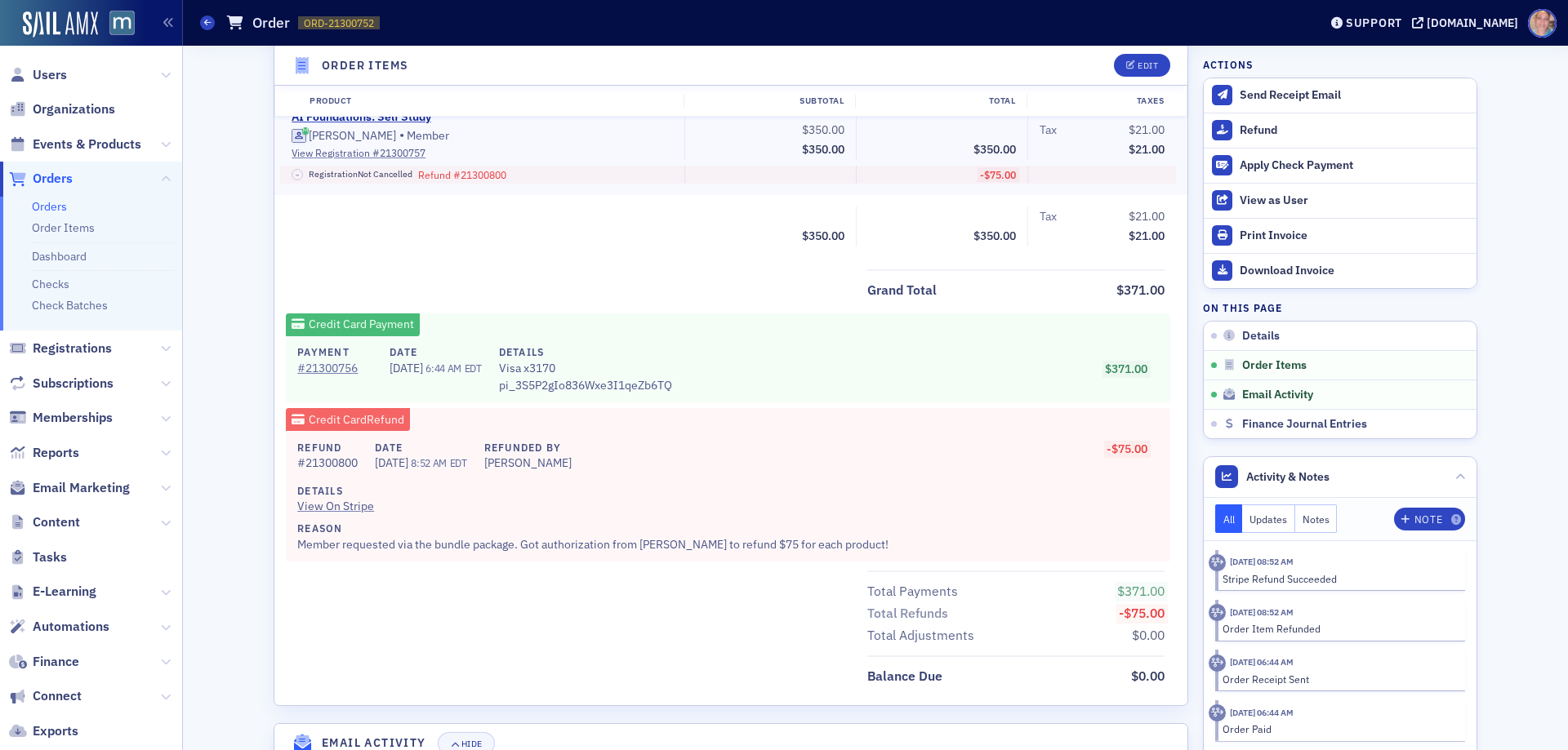
scroll to position [653, 0]
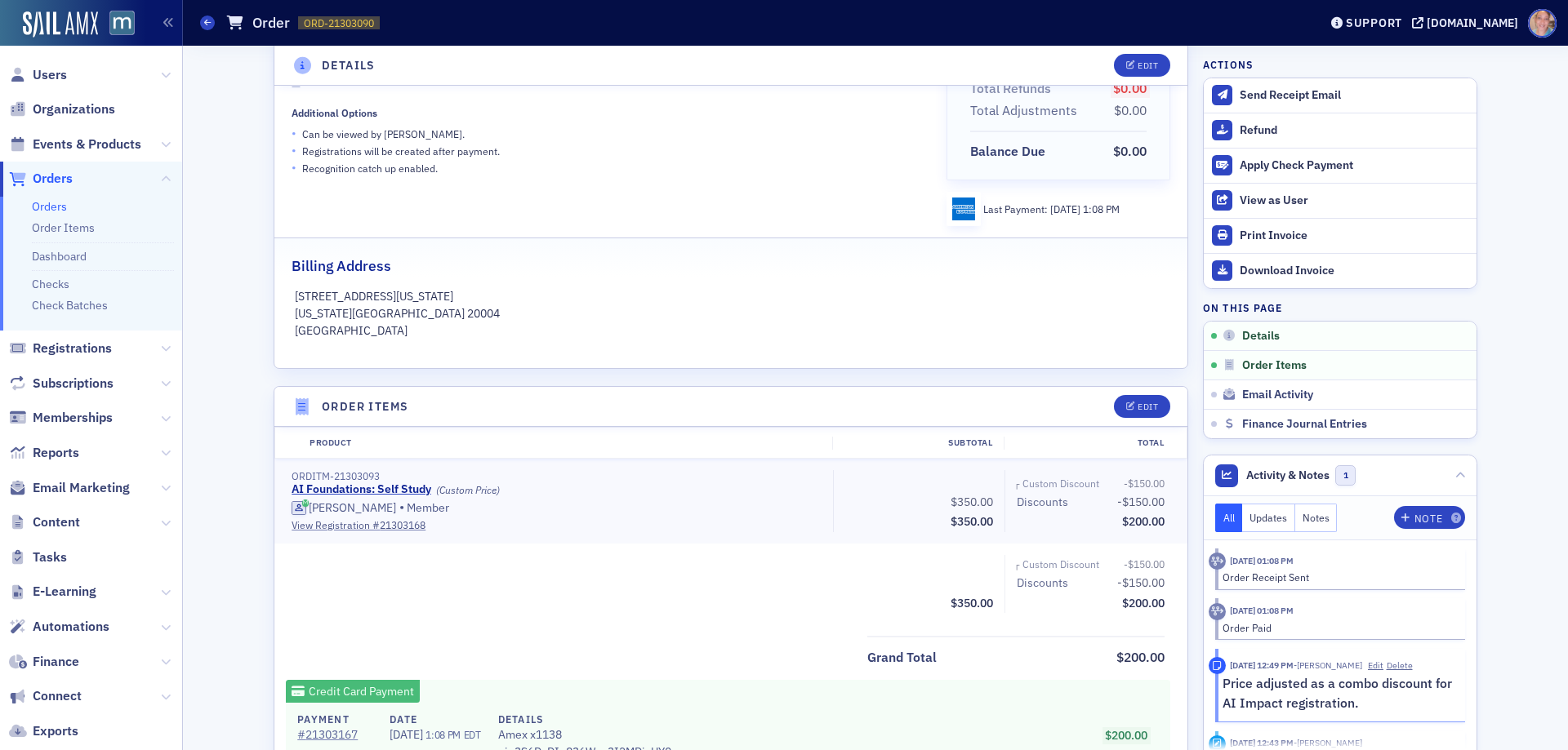
scroll to position [245, 0]
